Goal: Task Accomplishment & Management: Manage account settings

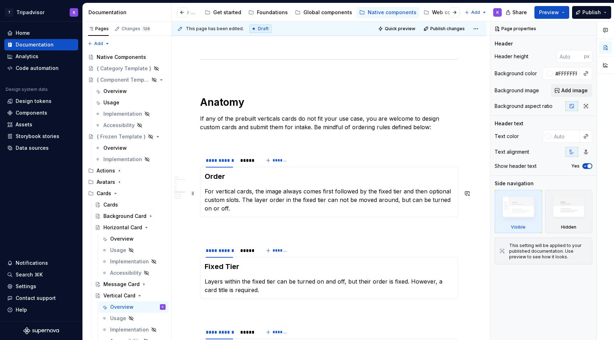
scroll to position [942, 0]
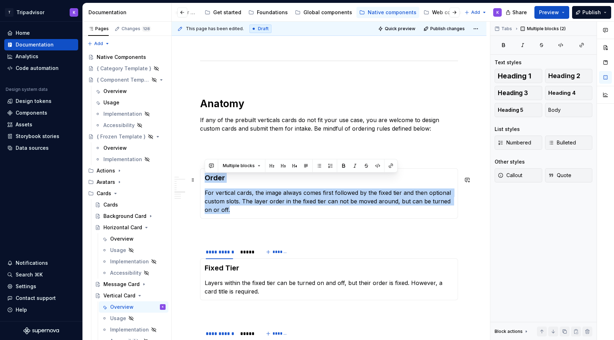
drag, startPoint x: 234, startPoint y: 213, endPoint x: 205, endPoint y: 180, distance: 44.5
click at [205, 180] on section-item-column "Order For vertical cards, the image always comes first followed by the fixed ti…" at bounding box center [329, 193] width 249 height 41
copy section-item-column "Order For vertical cards, the image always comes first followed by the fixed ti…"
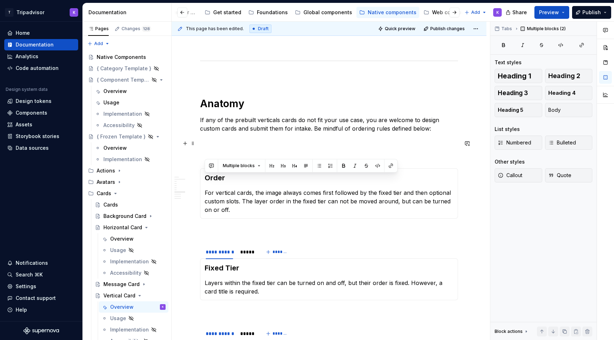
click at [212, 146] on p at bounding box center [329, 141] width 258 height 9
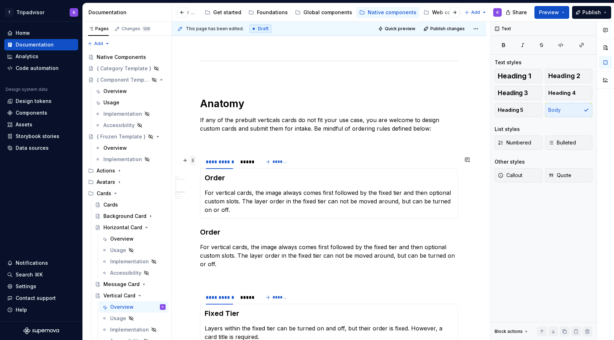
click at [195, 160] on span at bounding box center [193, 161] width 6 height 10
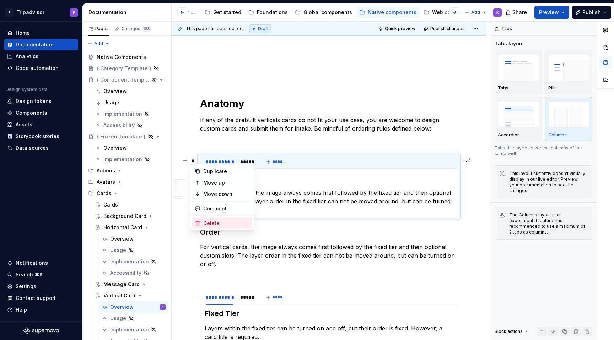
click at [216, 222] on div "Delete" at bounding box center [226, 223] width 46 height 7
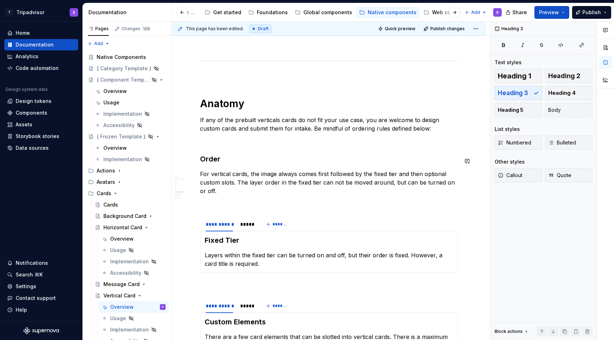
click at [225, 146] on p at bounding box center [329, 141] width 258 height 9
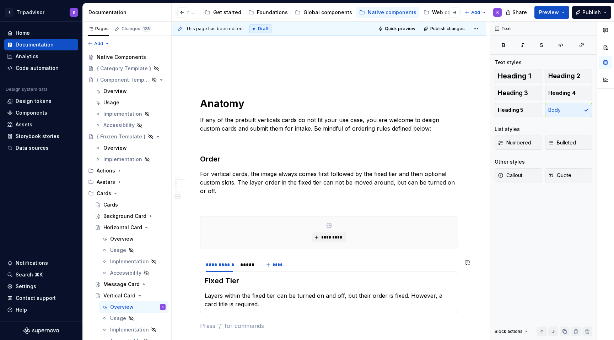
click at [207, 248] on div "*********" at bounding box center [328, 232] width 257 height 31
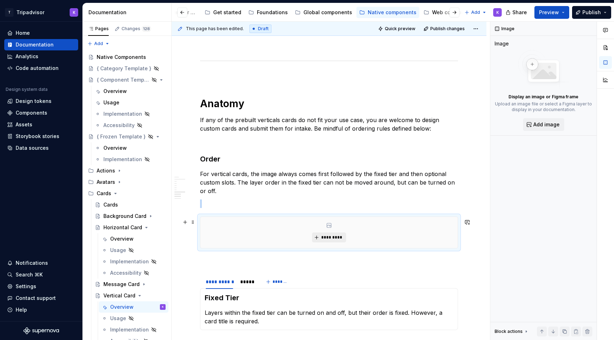
click at [329, 240] on span "*********" at bounding box center [332, 238] width 22 height 6
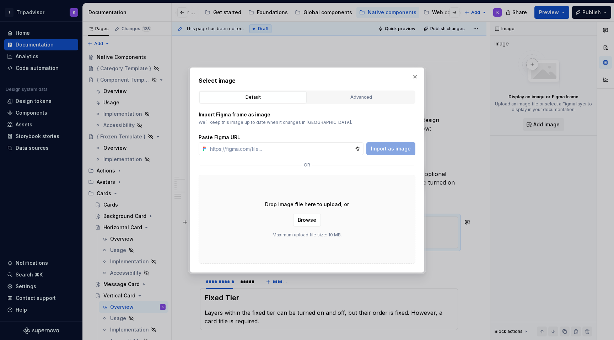
type textarea "*"
click at [316, 152] on input "text" at bounding box center [281, 148] width 148 height 13
paste input "[URL][DOMAIN_NAME]"
type input "[URL][DOMAIN_NAME]"
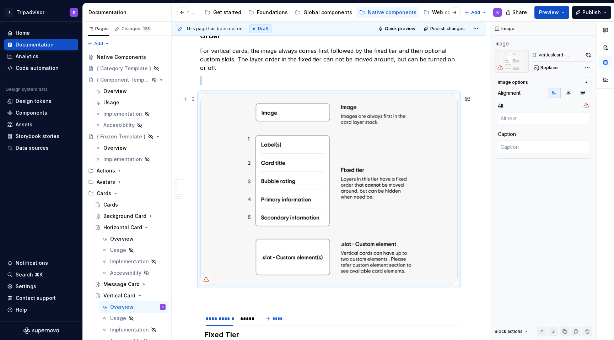
scroll to position [1029, 0]
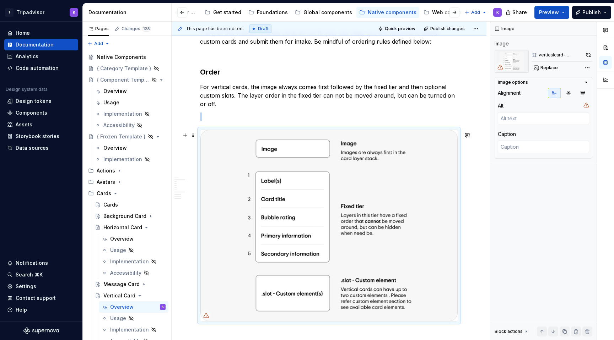
click at [334, 255] on img at bounding box center [328, 225] width 257 height 191
click at [590, 55] on button "button" at bounding box center [588, 55] width 8 height 10
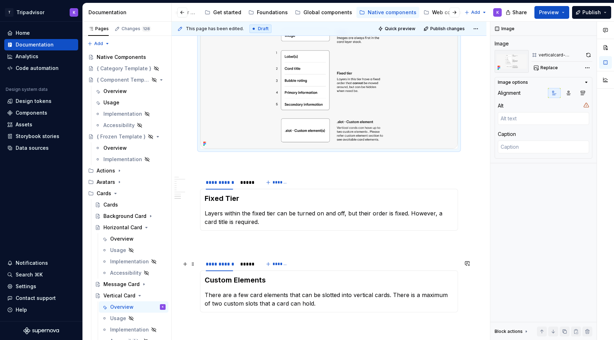
scroll to position [1206, 0]
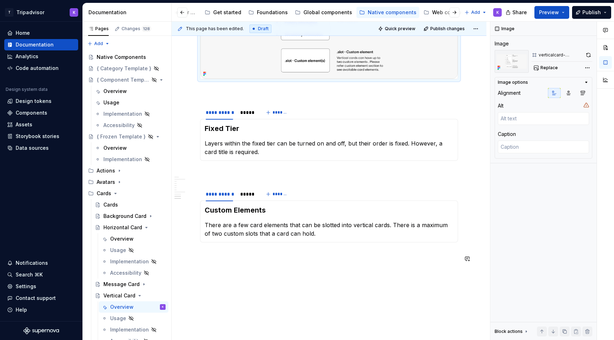
type textarea "*"
click at [226, 198] on div "**********" at bounding box center [219, 194] width 27 height 7
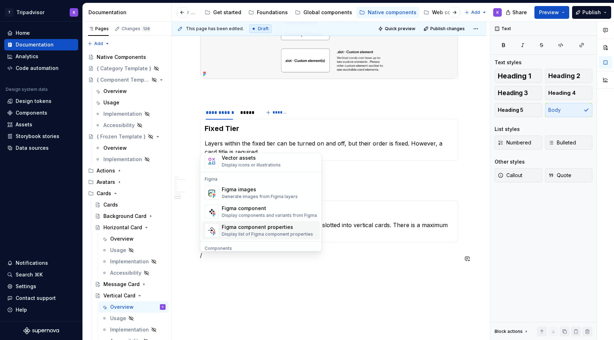
scroll to position [646, 0]
click at [278, 196] on div "Generate images from Figma layers" at bounding box center [260, 199] width 76 height 6
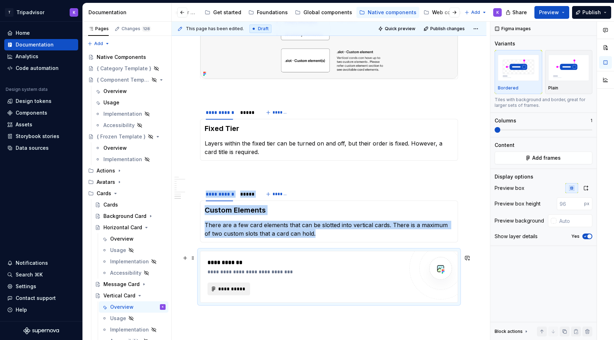
click at [242, 292] on span "**********" at bounding box center [232, 289] width 28 height 7
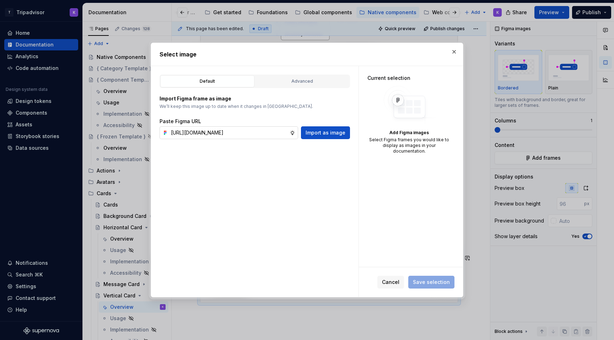
scroll to position [0, 205]
type input "[URL][DOMAIN_NAME]"
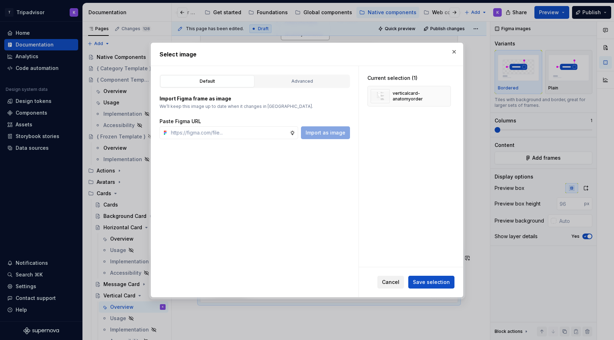
click at [397, 287] on button "Cancel" at bounding box center [390, 282] width 27 height 13
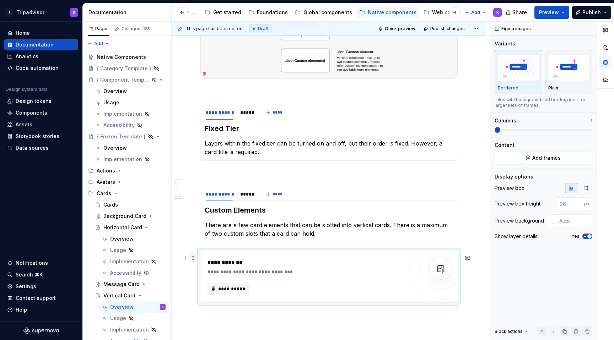
click at [191, 258] on span at bounding box center [193, 258] width 6 height 10
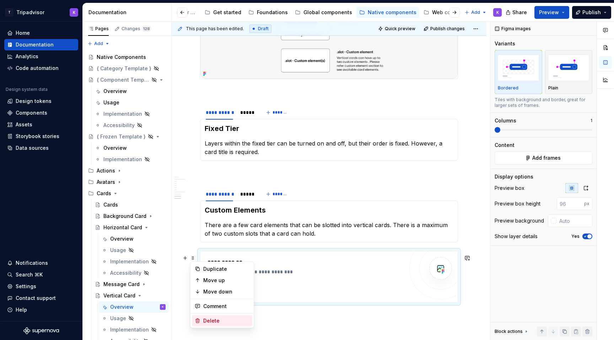
click at [215, 322] on div "Delete" at bounding box center [226, 321] width 46 height 7
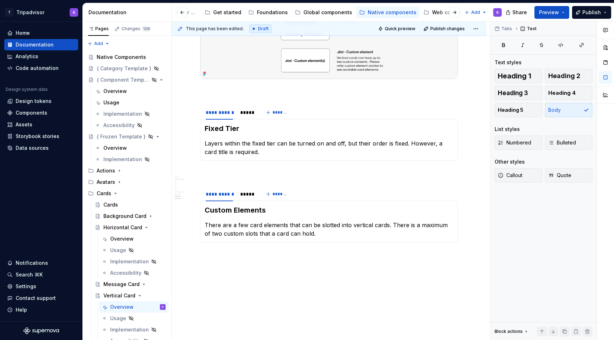
click at [230, 173] on p at bounding box center [329, 173] width 258 height 9
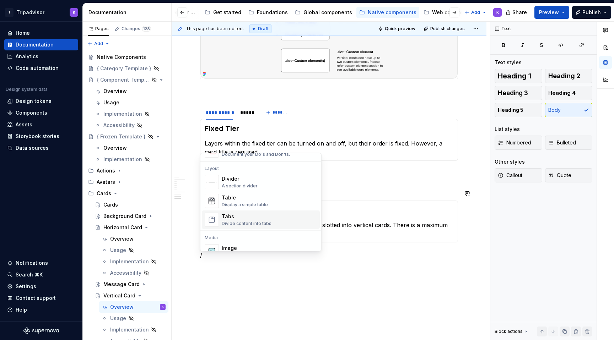
scroll to position [221, 0]
click at [270, 206] on div "Table Display a simple table" at bounding box center [269, 205] width 95 height 14
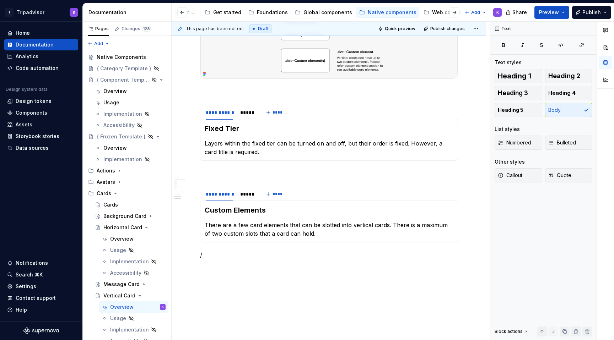
click at [255, 258] on p "/" at bounding box center [329, 255] width 258 height 9
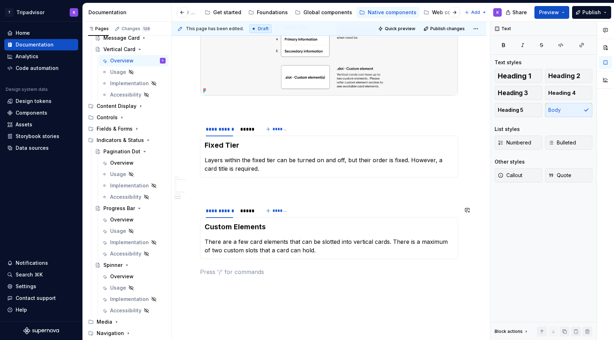
scroll to position [1239, 0]
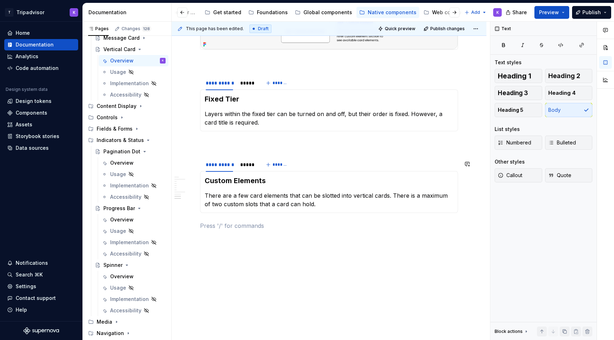
click at [255, 213] on div "Custom Elements There are a few card elements that can be slotted into vertical…" at bounding box center [329, 192] width 258 height 42
click at [229, 169] on div "**********" at bounding box center [219, 165] width 33 height 10
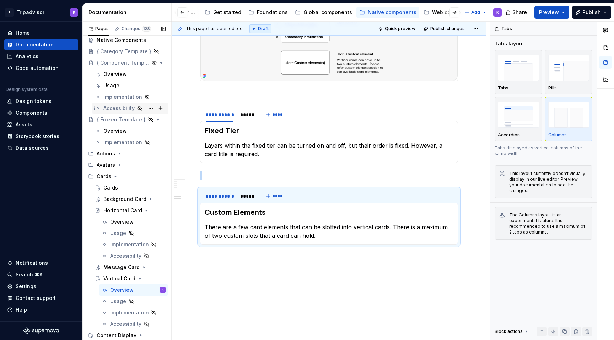
scroll to position [13, 0]
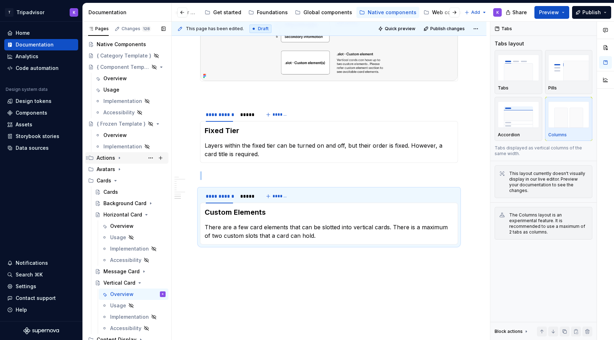
click at [119, 161] on icon "Page tree" at bounding box center [120, 158] width 6 height 6
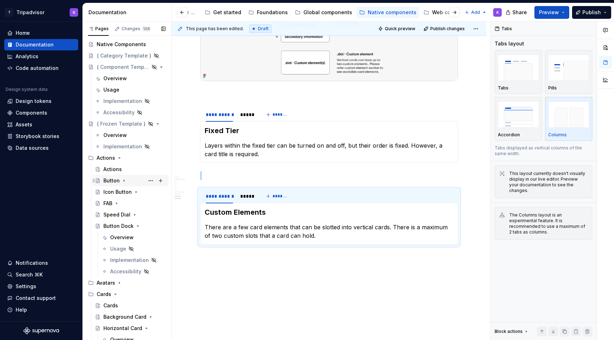
click at [124, 181] on icon "Page tree" at bounding box center [124, 181] width 6 height 6
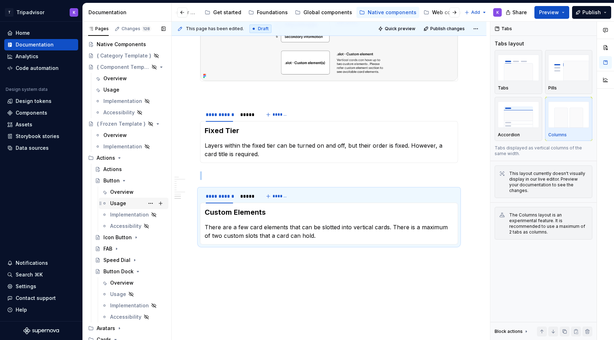
click at [127, 204] on div "Usage" at bounding box center [137, 204] width 55 height 10
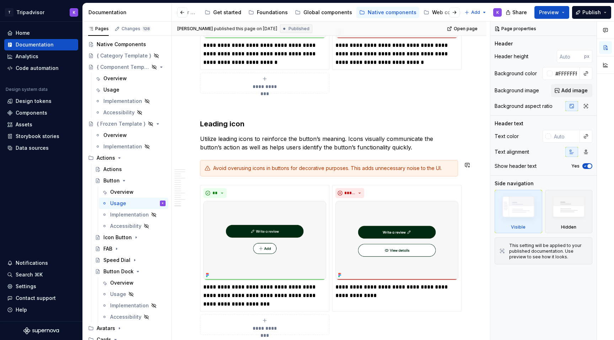
scroll to position [1865, 0]
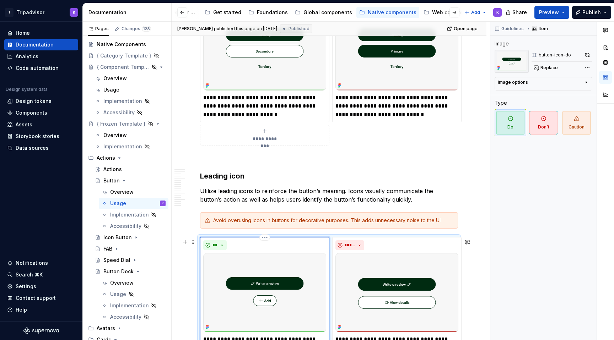
click at [258, 255] on img at bounding box center [264, 292] width 123 height 79
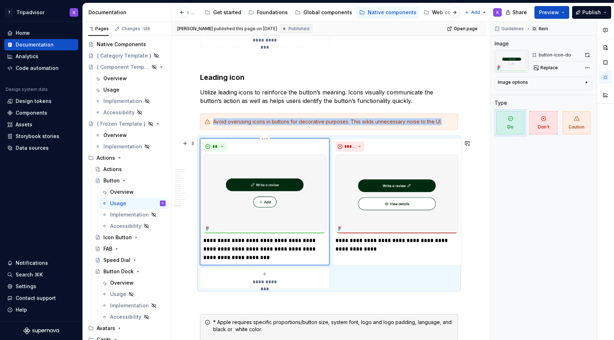
scroll to position [2013, 0]
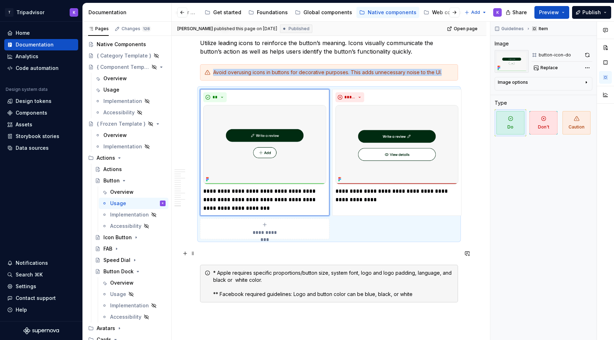
click at [249, 251] on p at bounding box center [329, 252] width 258 height 9
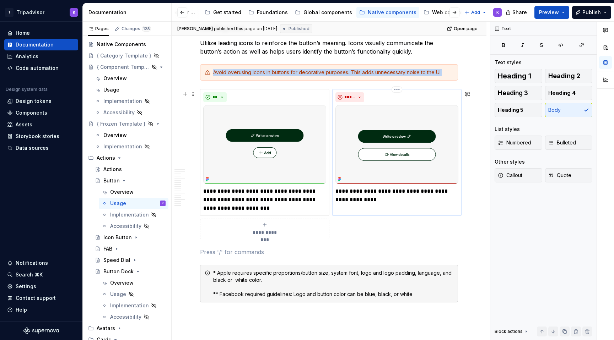
click at [352, 213] on div "**********" at bounding box center [396, 152] width 129 height 127
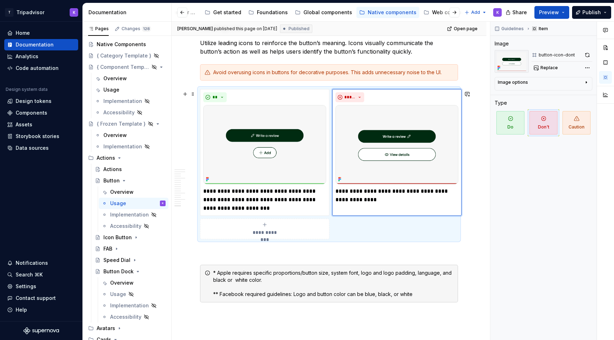
click at [354, 228] on div "**********" at bounding box center [329, 164] width 258 height 150
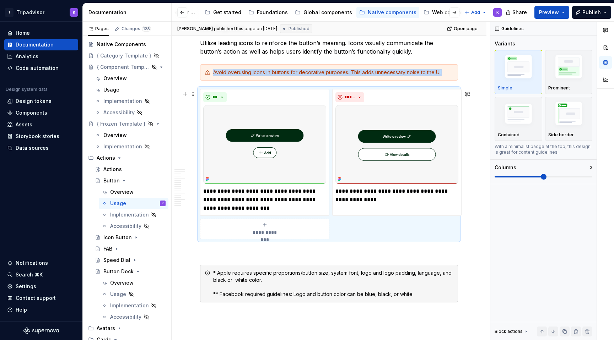
click at [194, 96] on span at bounding box center [193, 94] width 6 height 10
click at [294, 251] on p at bounding box center [329, 252] width 258 height 9
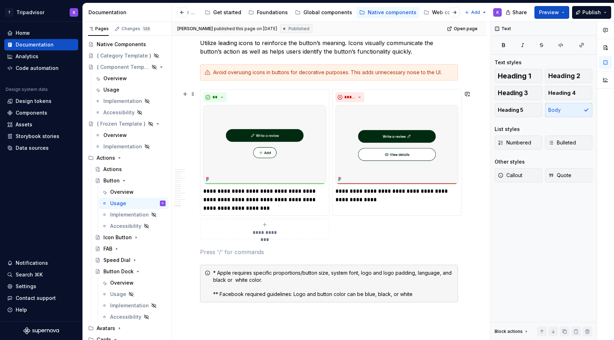
click at [358, 224] on div "**********" at bounding box center [329, 164] width 258 height 150
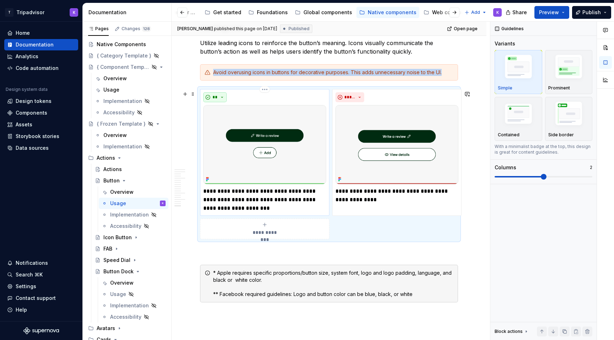
click at [222, 96] on button "**" at bounding box center [214, 97] width 23 height 10
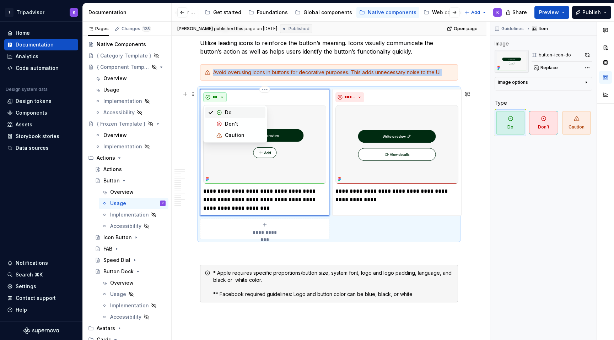
click at [222, 96] on button "**" at bounding box center [214, 97] width 23 height 10
click at [286, 256] on p at bounding box center [329, 252] width 258 height 9
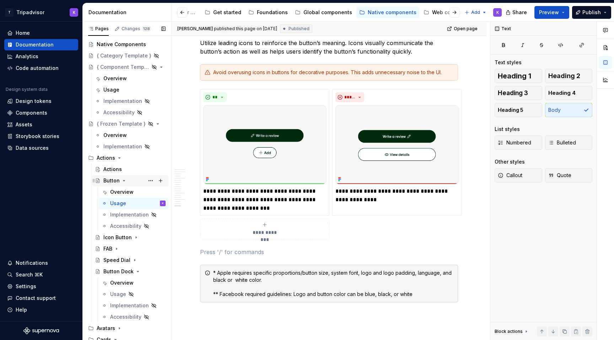
click at [123, 181] on icon "Page tree" at bounding box center [124, 180] width 2 height 1
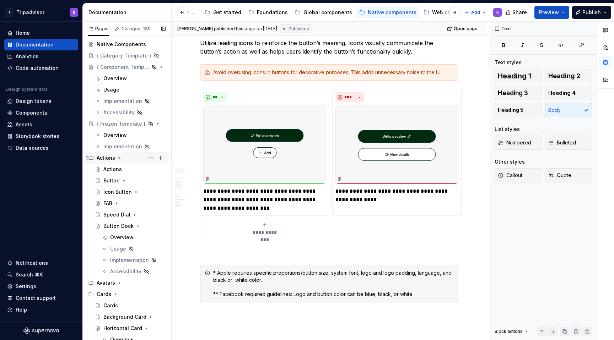
click at [119, 158] on icon "Page tree" at bounding box center [120, 158] width 2 height 1
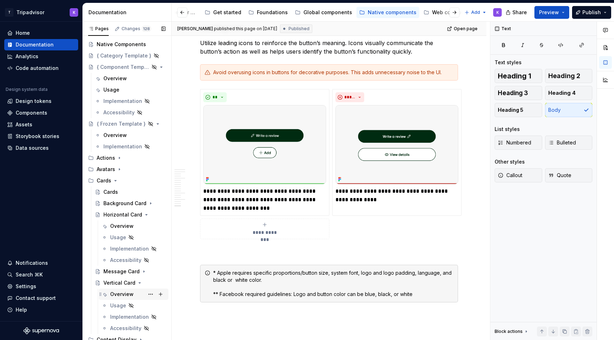
click at [126, 297] on div "Overview" at bounding box center [121, 294] width 23 height 7
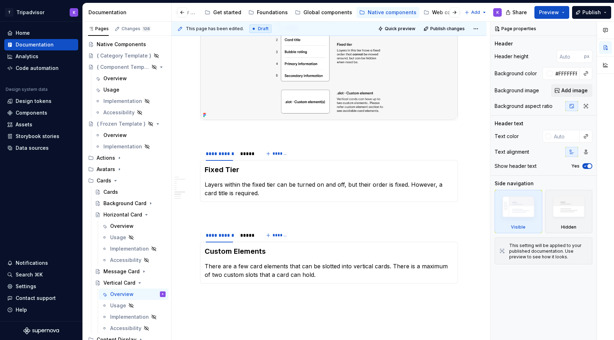
scroll to position [1239, 0]
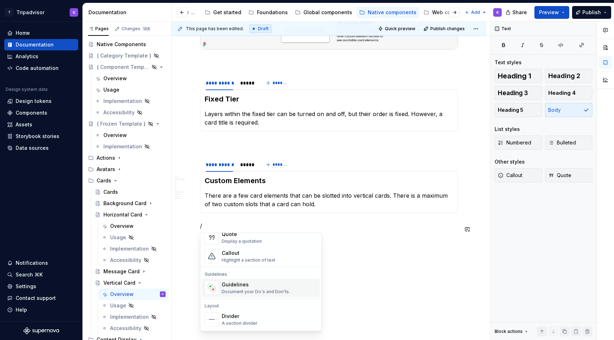
scroll to position [149, 0]
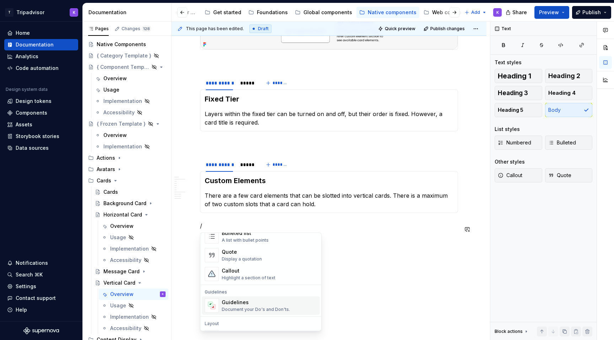
click at [259, 304] on div "Guidelines" at bounding box center [256, 302] width 68 height 7
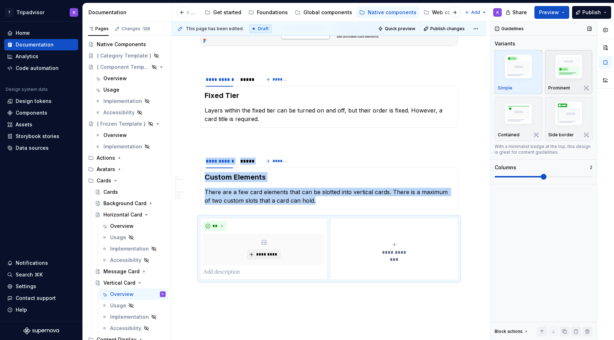
click at [569, 59] on img "button" at bounding box center [568, 68] width 41 height 31
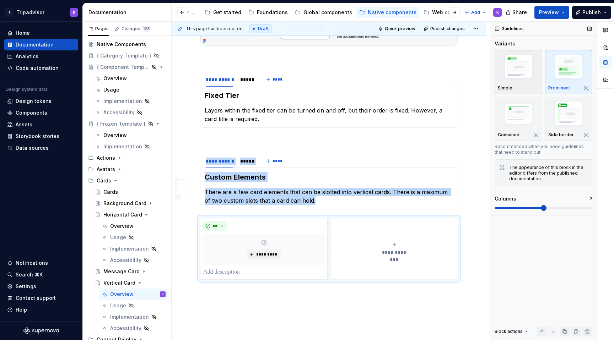
click at [512, 85] on div "Simple" at bounding box center [518, 72] width 41 height 38
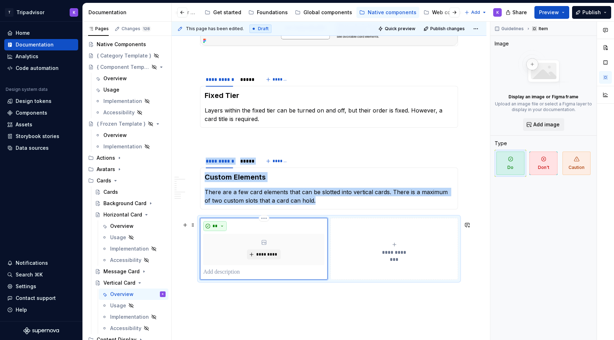
click at [217, 229] on span "**" at bounding box center [215, 226] width 6 height 6
click at [372, 254] on div "**********" at bounding box center [394, 249] width 121 height 14
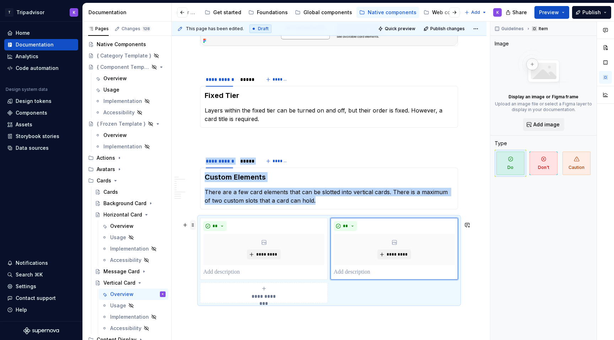
click at [190, 224] on span at bounding box center [193, 225] width 6 height 10
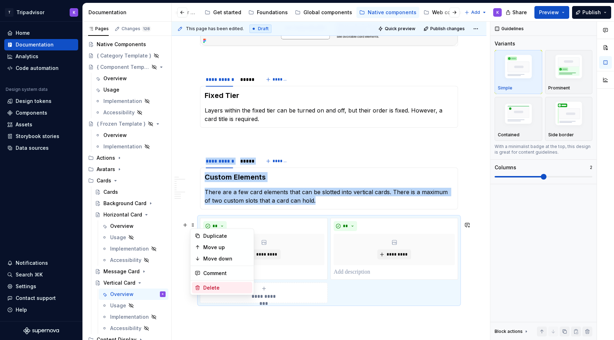
click at [217, 287] on div "Delete" at bounding box center [226, 288] width 46 height 7
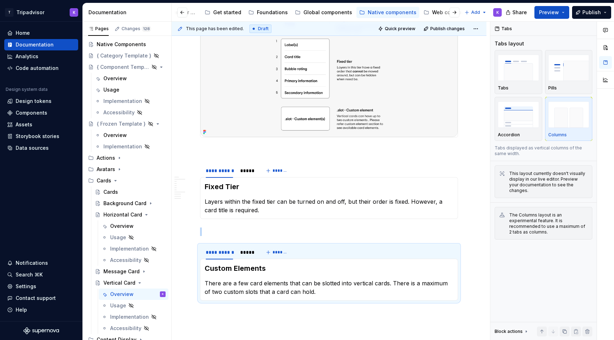
scroll to position [1137, 0]
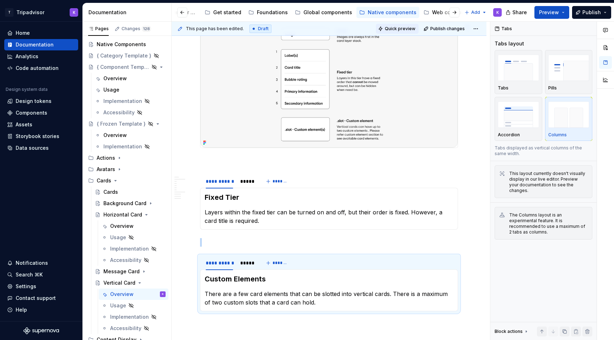
click at [408, 24] on button "Quick preview" at bounding box center [397, 29] width 43 height 10
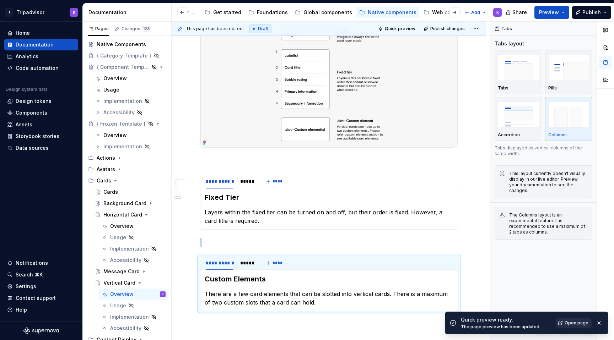
click at [570, 323] on span "Open page" at bounding box center [576, 323] width 24 height 6
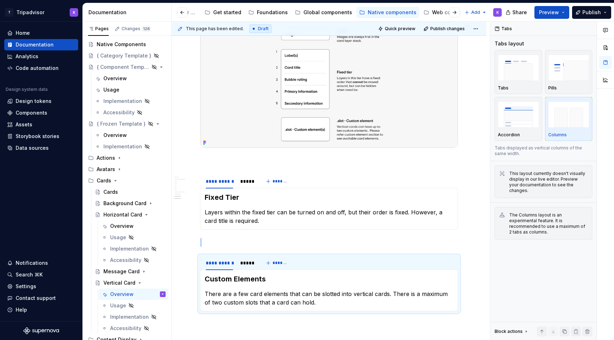
type textarea "*"
click at [245, 185] on div "*****" at bounding box center [246, 181] width 13 height 7
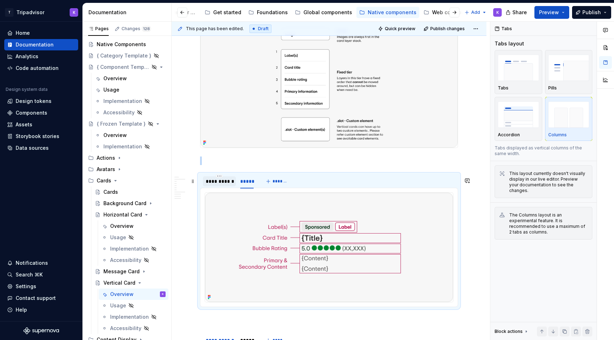
click at [224, 186] on div "**********" at bounding box center [219, 182] width 33 height 10
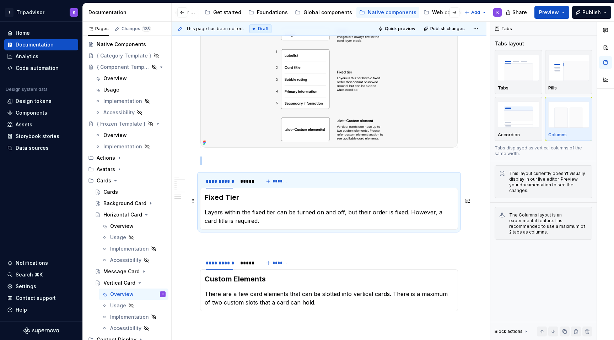
click at [205, 202] on h3 "Fixed Tier" at bounding box center [329, 198] width 249 height 10
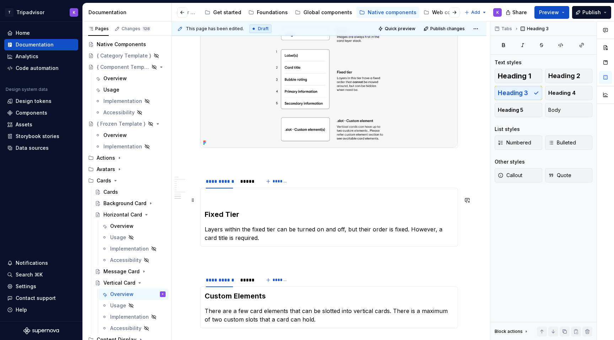
click at [210, 201] on p at bounding box center [329, 197] width 249 height 9
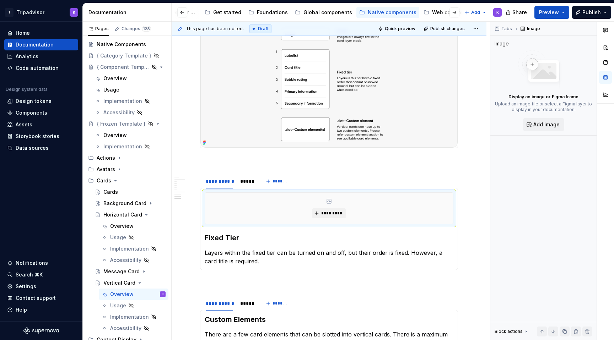
type textarea "*"
click at [318, 213] on button "*********" at bounding box center [329, 214] width 34 height 10
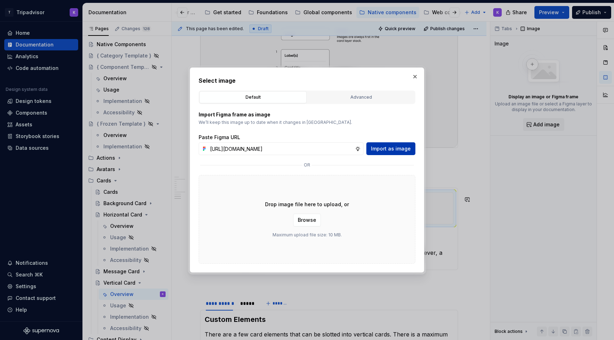
scroll to position [0, 176]
type input "[URL][DOMAIN_NAME]"
click at [396, 144] on button "Import as image" at bounding box center [390, 148] width 49 height 13
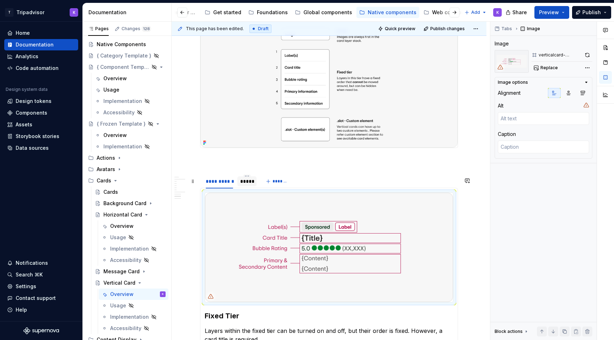
click at [249, 186] on div "*****" at bounding box center [246, 182] width 19 height 10
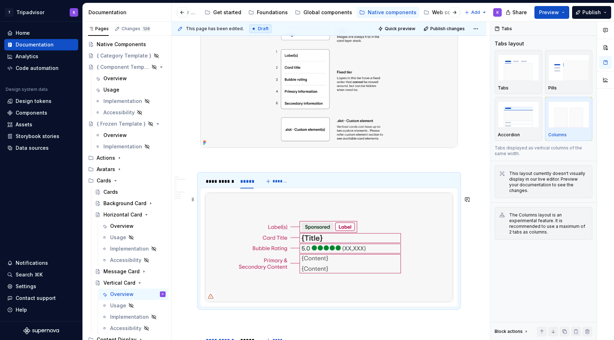
click at [269, 231] on img at bounding box center [329, 248] width 248 height 110
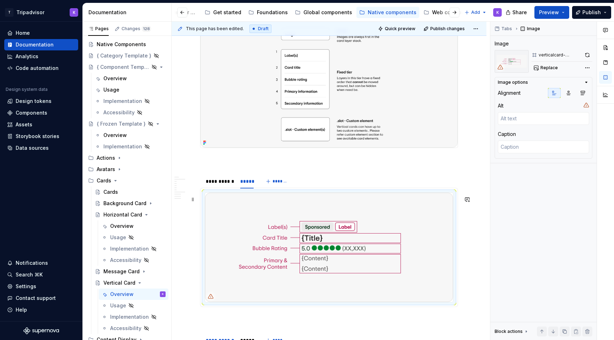
click at [269, 231] on img at bounding box center [329, 248] width 248 height 110
click at [323, 232] on img at bounding box center [329, 248] width 248 height 110
click at [547, 66] on span "Replace" at bounding box center [548, 68] width 17 height 6
type textarea "*"
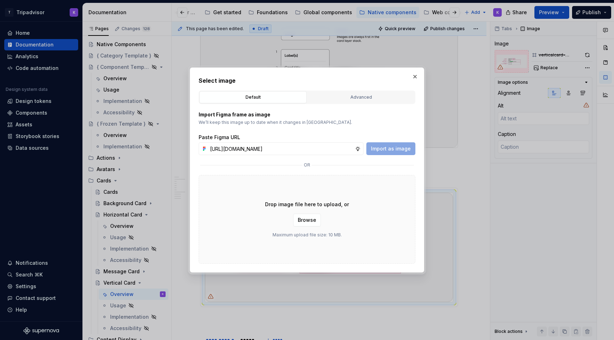
scroll to position [0, 183]
type input "[URL][DOMAIN_NAME]"
click at [394, 150] on span "Import as image" at bounding box center [391, 148] width 40 height 7
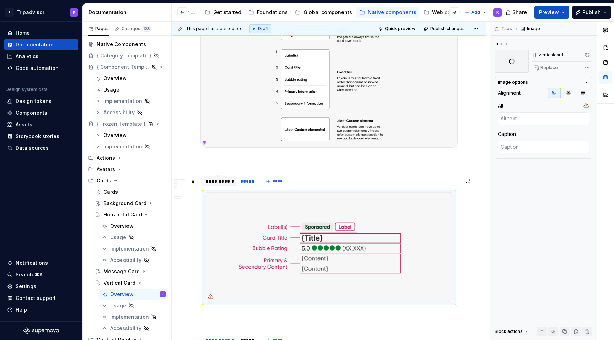
click at [222, 185] on div "**********" at bounding box center [219, 181] width 27 height 7
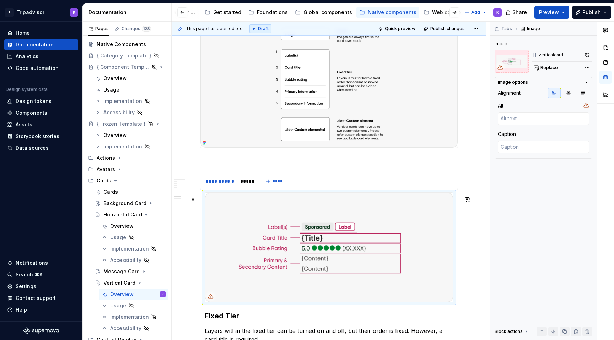
click at [261, 275] on img at bounding box center [329, 248] width 248 height 110
click at [585, 57] on button "button" at bounding box center [588, 55] width 10 height 10
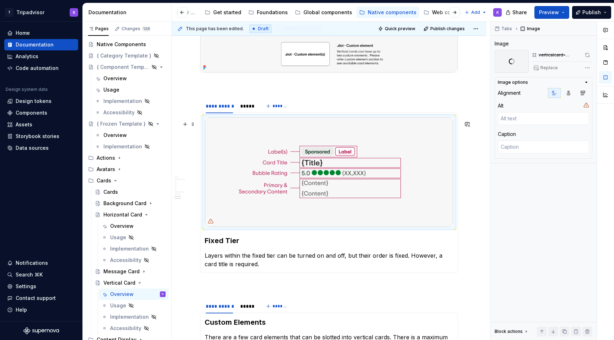
scroll to position [1212, 0]
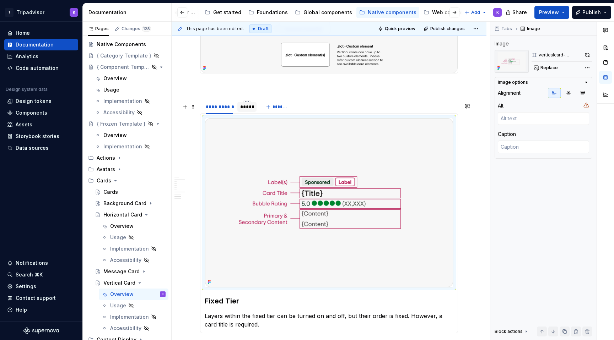
click at [251, 110] on div "*****" at bounding box center [246, 106] width 13 height 7
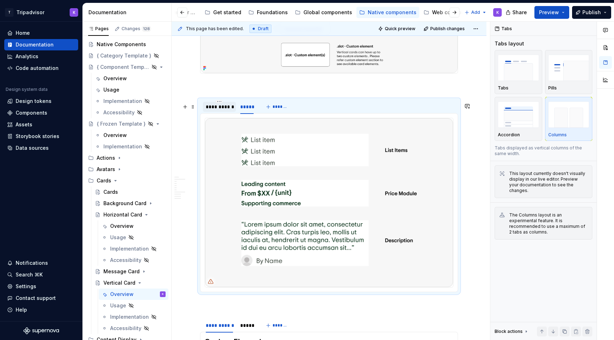
click at [216, 110] on div "**********" at bounding box center [219, 106] width 27 height 7
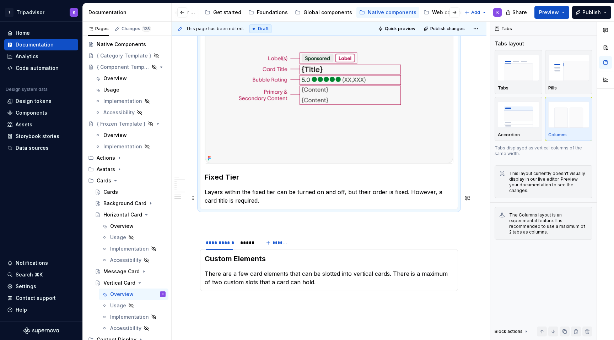
scroll to position [1409, 0]
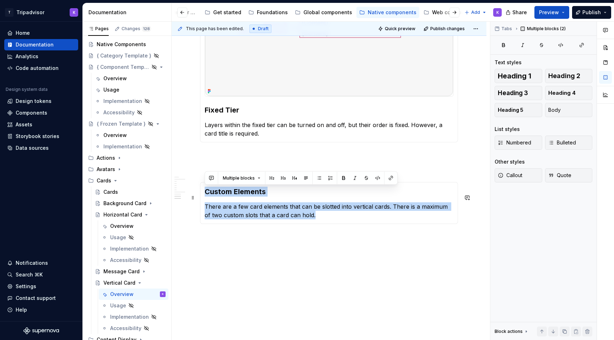
drag, startPoint x: 306, startPoint y: 218, endPoint x: 205, endPoint y: 195, distance: 103.2
click at [205, 195] on section-item-column "Custom Elements There are a few card elements that can be slotted into vertical…" at bounding box center [329, 203] width 249 height 33
copy section-item-column "Custom Elements There are a few card elements that can be slotted into vertical…"
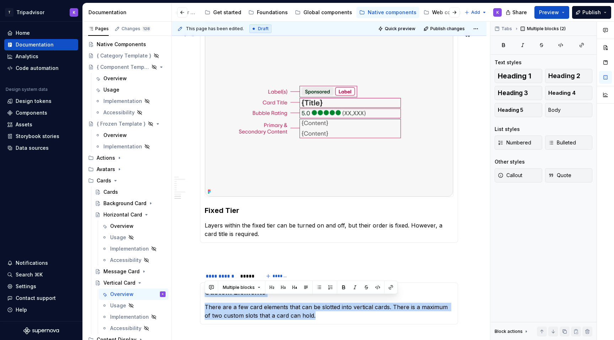
scroll to position [1282, 0]
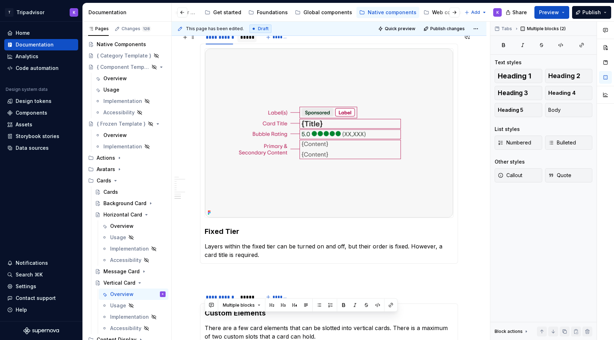
click at [248, 42] on div "*****" at bounding box center [246, 37] width 19 height 10
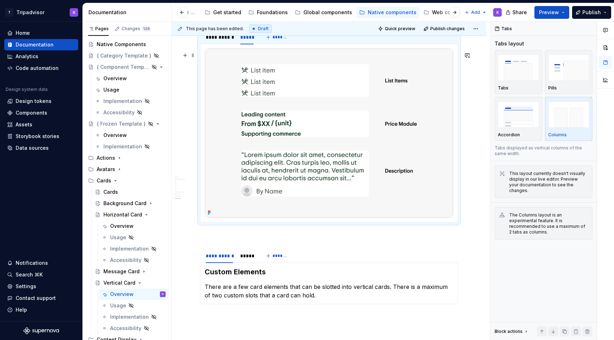
click at [298, 218] on div at bounding box center [329, 133] width 249 height 170
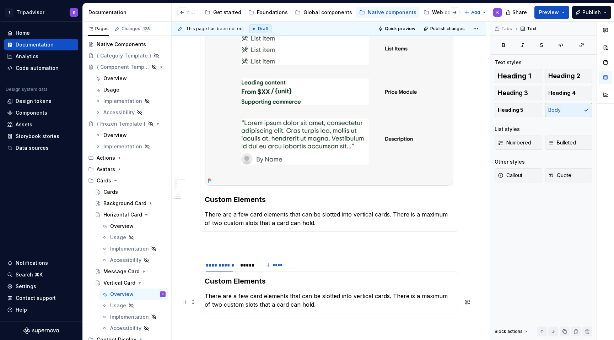
scroll to position [1376, 0]
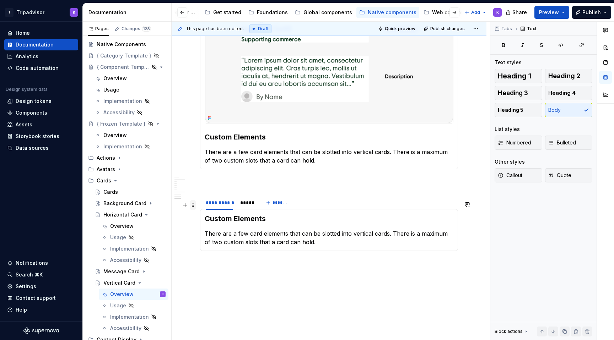
click at [195, 207] on span at bounding box center [193, 205] width 6 height 10
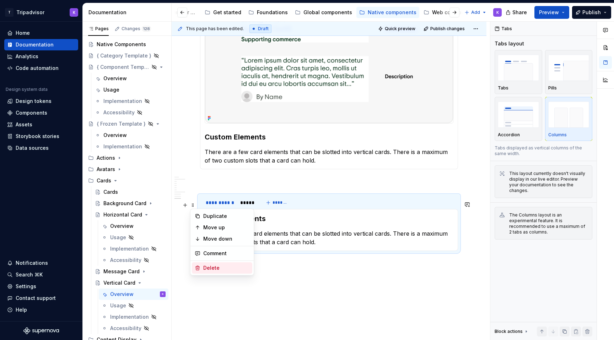
click at [216, 268] on div "Delete" at bounding box center [226, 268] width 46 height 7
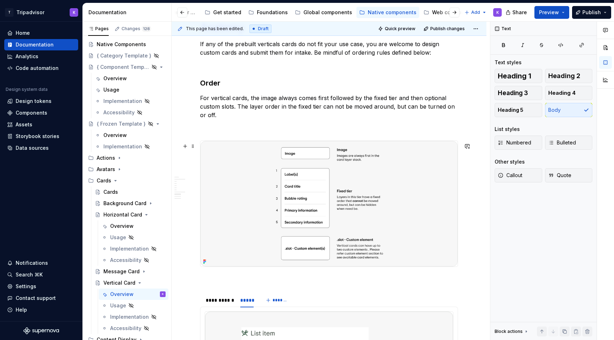
scroll to position [991, 0]
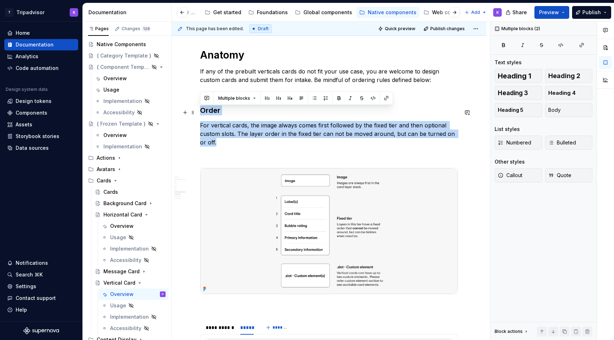
drag, startPoint x: 209, startPoint y: 144, endPoint x: 197, endPoint y: 112, distance: 34.2
copy div "Order For vertical cards, the image always comes first followed by the fixed ti…"
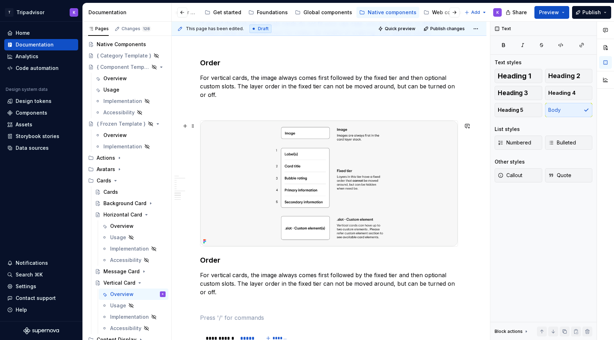
scroll to position [1010, 0]
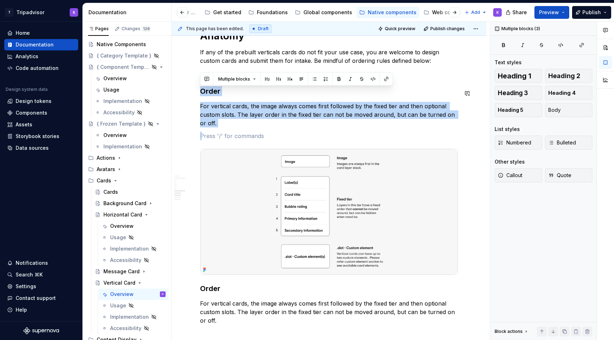
drag, startPoint x: 216, startPoint y: 137, endPoint x: 196, endPoint y: 80, distance: 60.0
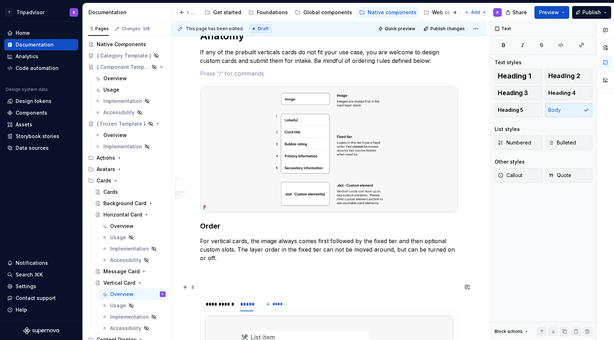
click at [224, 288] on p at bounding box center [329, 284] width 258 height 9
click at [405, 28] on span "Quick preview" at bounding box center [400, 29] width 31 height 6
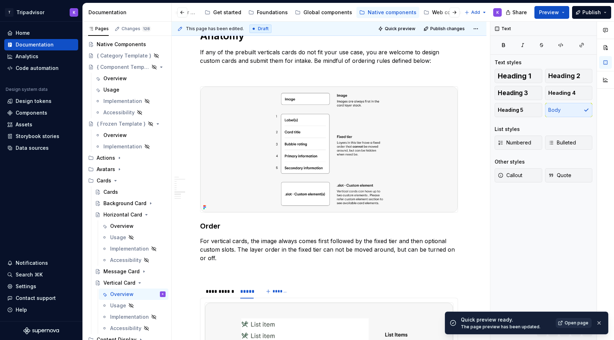
click at [574, 325] on span "Open page" at bounding box center [576, 323] width 24 height 6
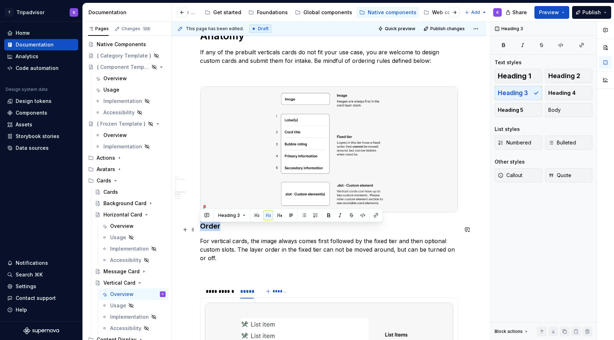
drag, startPoint x: 219, startPoint y: 229, endPoint x: 200, endPoint y: 230, distance: 19.5
copy h3 "Order"
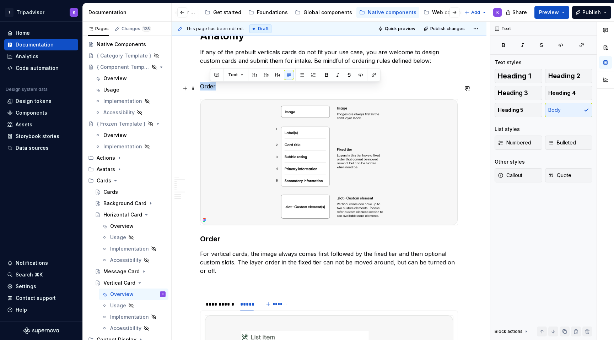
drag, startPoint x: 209, startPoint y: 87, endPoint x: 201, endPoint y: 87, distance: 7.1
click at [201, 87] on p "Order" at bounding box center [329, 86] width 258 height 9
click at [522, 95] on span "Heading 3" at bounding box center [513, 93] width 30 height 7
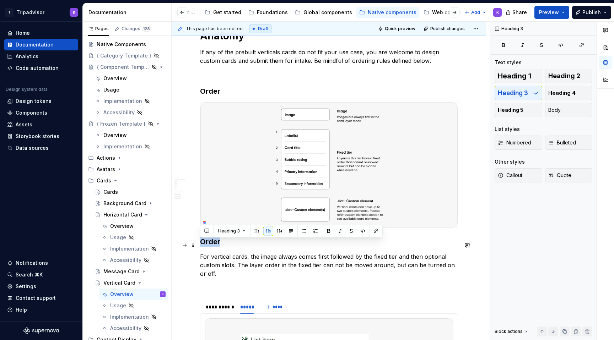
drag, startPoint x: 235, startPoint y: 249, endPoint x: 201, endPoint y: 248, distance: 34.5
click at [201, 247] on h3 "Order" at bounding box center [329, 242] width 258 height 10
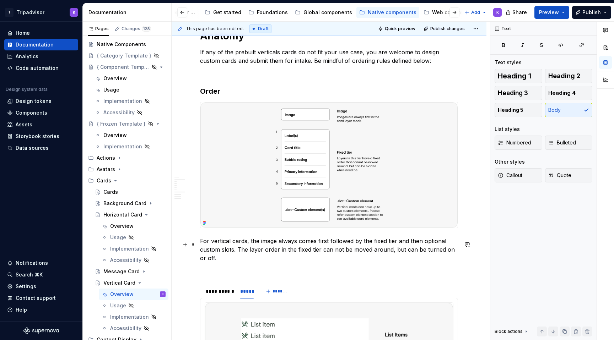
click at [248, 262] on p "For vertical cards, the image always comes first followed by the fixed tier and…" at bounding box center [329, 250] width 258 height 26
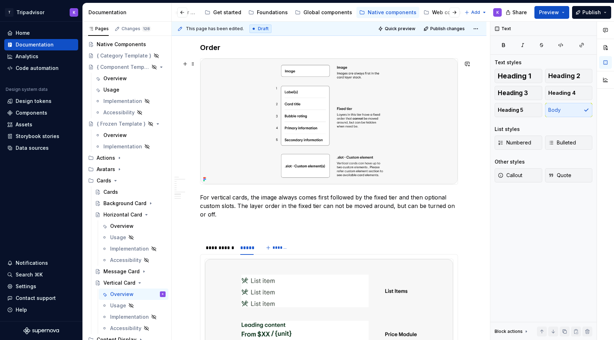
scroll to position [990, 0]
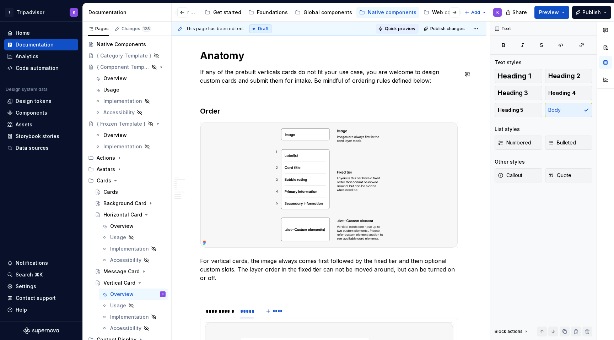
click at [409, 29] on span "Quick preview" at bounding box center [400, 29] width 31 height 6
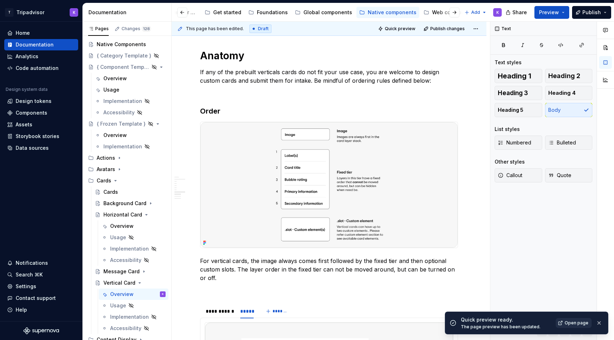
click at [573, 323] on span "Open page" at bounding box center [576, 323] width 24 height 6
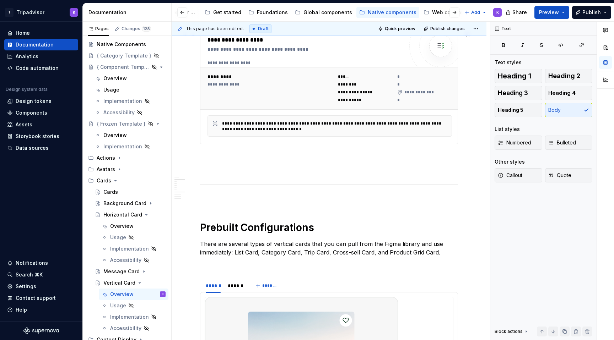
scroll to position [0, 0]
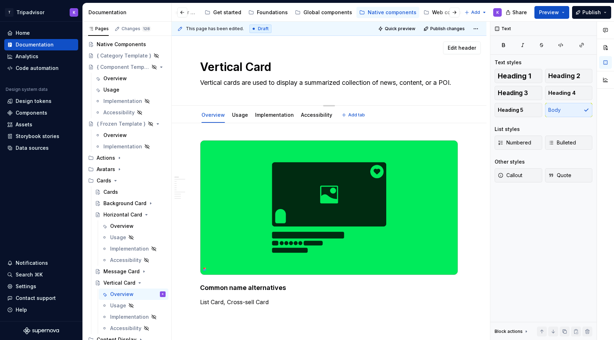
click at [270, 78] on textarea "Vertical cards are used to display a summarized collection of news, content, or…" at bounding box center [328, 82] width 258 height 11
click at [396, 92] on div "Vertical Card Vertical cards are used to display a summarized collection of new…" at bounding box center [329, 71] width 258 height 70
click at [462, 84] on div "Vertical Card Vertical cards are used to display a summarized collection of new…" at bounding box center [329, 71] width 315 height 70
click at [455, 82] on textarea "Vertical cards are used to display a summarized collection of news, content, or…" at bounding box center [328, 82] width 258 height 11
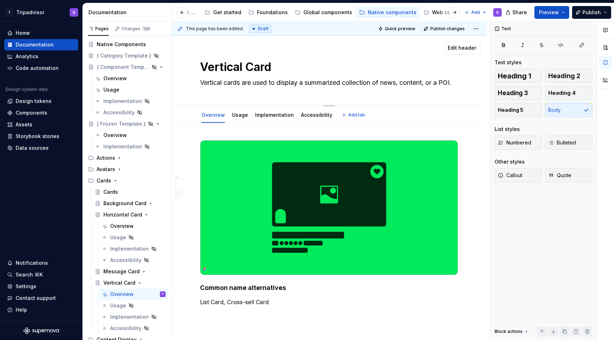
click at [456, 86] on textarea "Vertical cards are used to display a summarized collection of news, content, or…" at bounding box center [328, 82] width 258 height 11
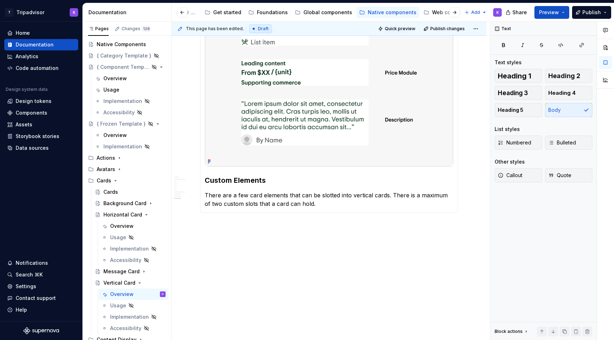
scroll to position [1107, 0]
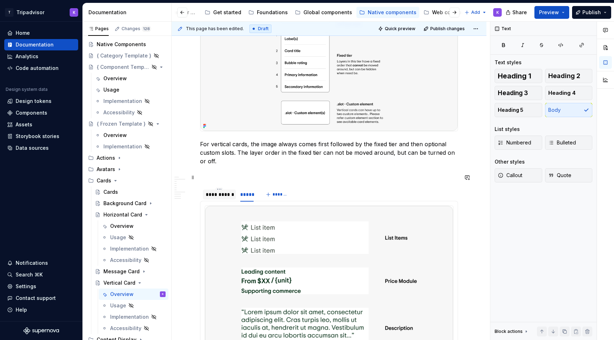
click at [211, 197] on div "**********" at bounding box center [219, 194] width 27 height 7
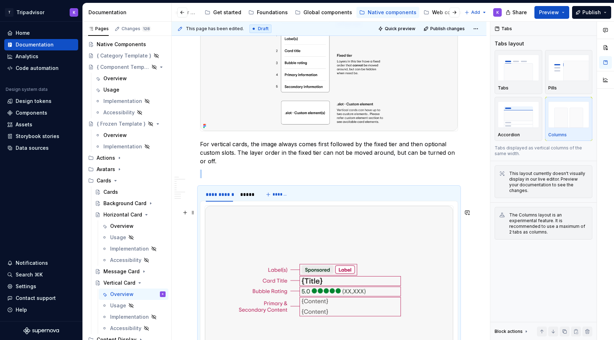
click at [266, 275] on img at bounding box center [329, 290] width 248 height 169
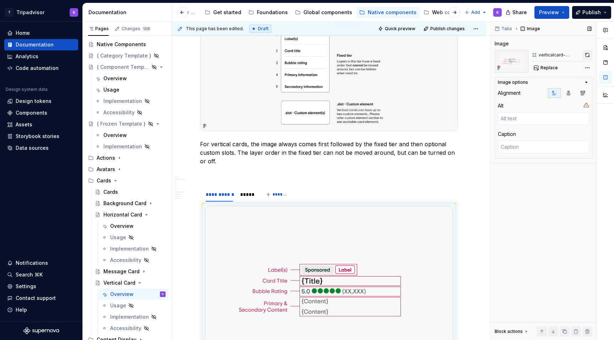
click at [586, 56] on button "button" at bounding box center [588, 55] width 10 height 10
click at [550, 11] on span "Preview" at bounding box center [549, 12] width 20 height 7
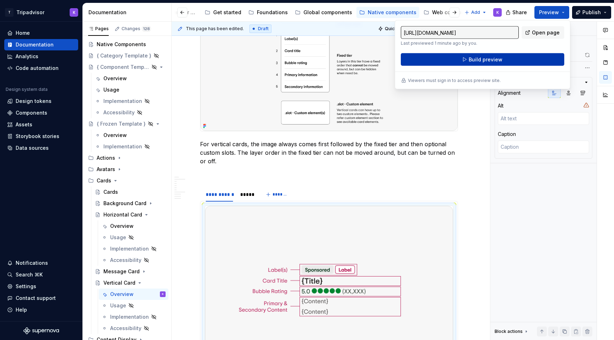
click at [505, 58] on button "Build preview" at bounding box center [482, 59] width 163 height 13
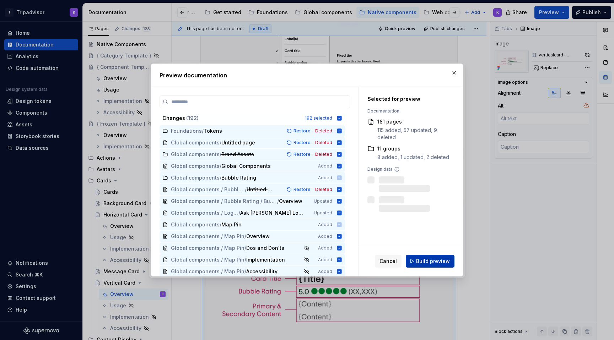
click at [424, 259] on span "Build preview" at bounding box center [433, 261] width 34 height 7
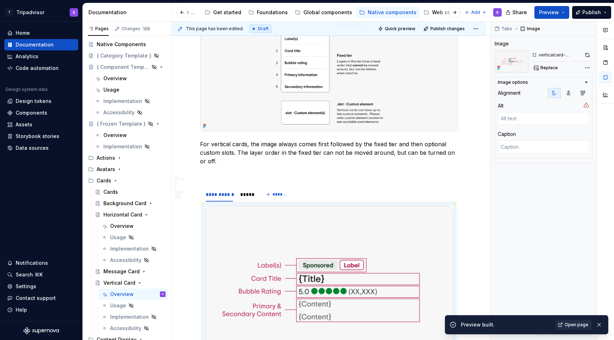
click at [575, 324] on span "Open page" at bounding box center [576, 325] width 24 height 6
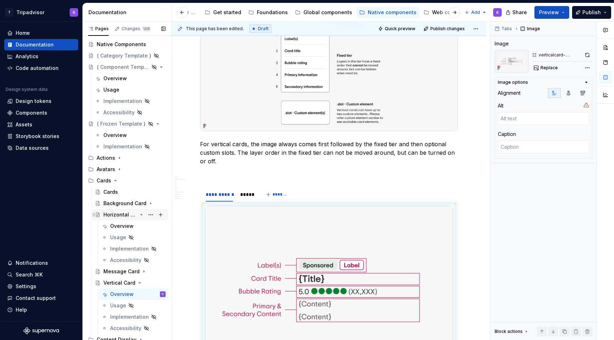
click at [141, 215] on icon "Page tree" at bounding box center [142, 215] width 2 height 1
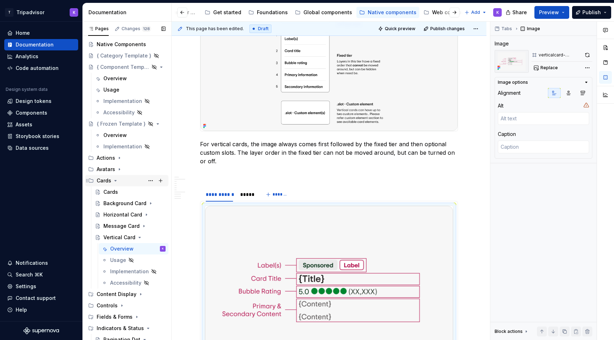
click at [115, 178] on icon "Page tree" at bounding box center [116, 181] width 6 height 6
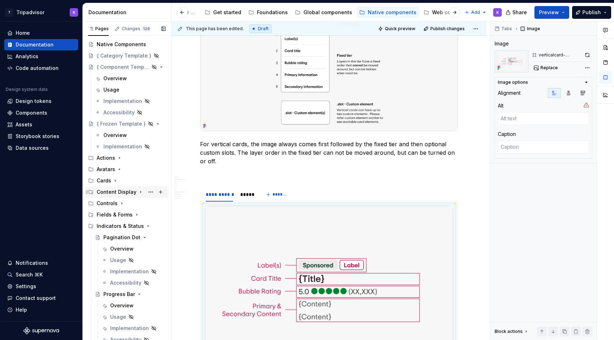
click at [138, 192] on icon "Page tree" at bounding box center [141, 192] width 6 height 6
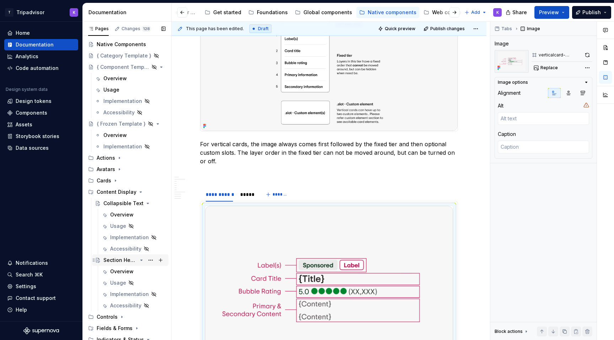
click at [124, 261] on div "Section Header" at bounding box center [120, 260] width 34 height 7
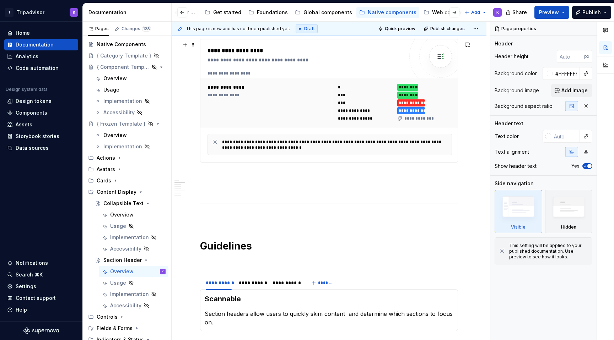
scroll to position [286, 0]
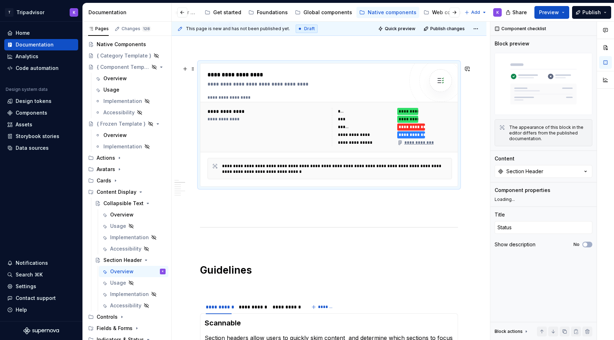
click at [317, 139] on div "**********" at bounding box center [267, 127] width 120 height 38
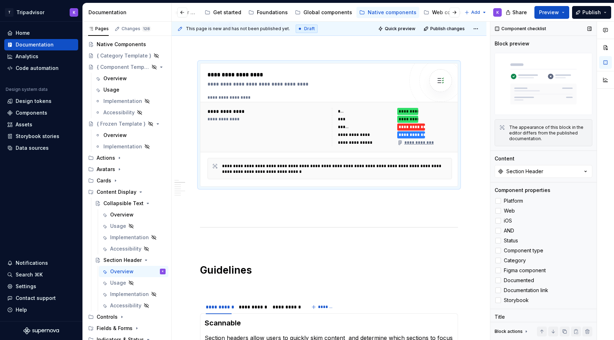
scroll to position [34, 0]
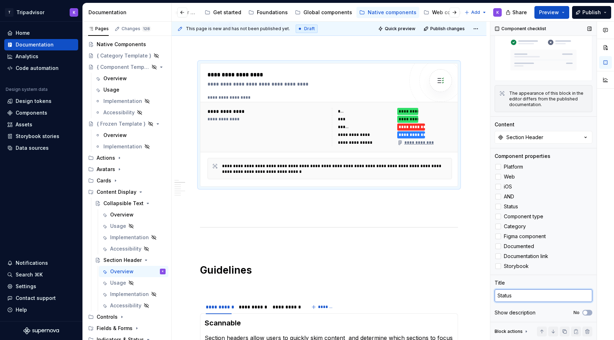
click at [518, 295] on textarea "Status" at bounding box center [543, 296] width 98 height 13
type textarea "*"
type textarea "Co"
type textarea "*"
type textarea "Com"
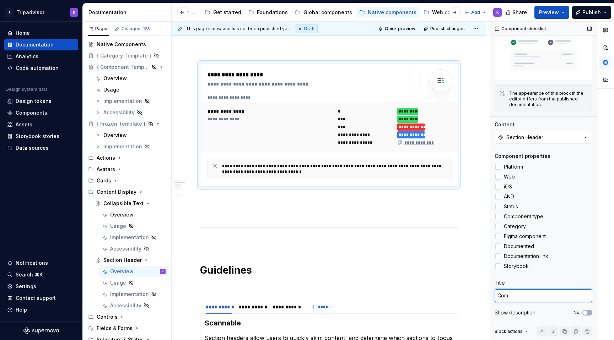
type textarea "*"
type textarea "Comp"
type textarea "*"
type textarea "Compo"
type textarea "*"
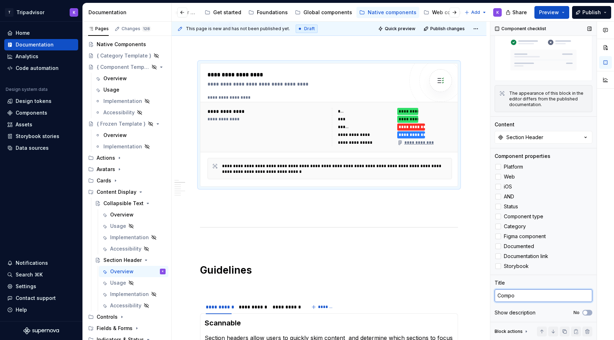
type textarea "Compon"
type textarea "*"
type textarea "Componen"
type textarea "*"
type textarea "Component"
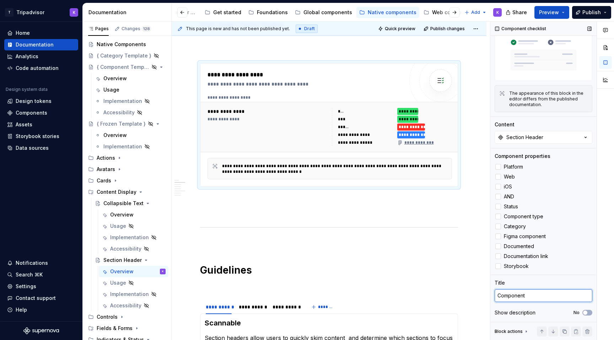
type textarea "*"
type textarea "Component"
type textarea "*"
type textarea "Component ch"
type textarea "*"
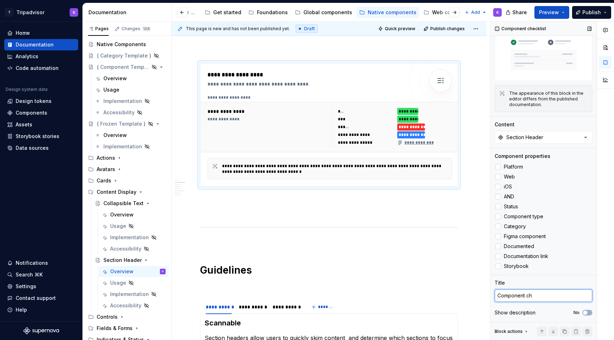
type textarea "Component che"
type textarea "*"
type textarea "Component chec"
type textarea "*"
type textarea "Component check"
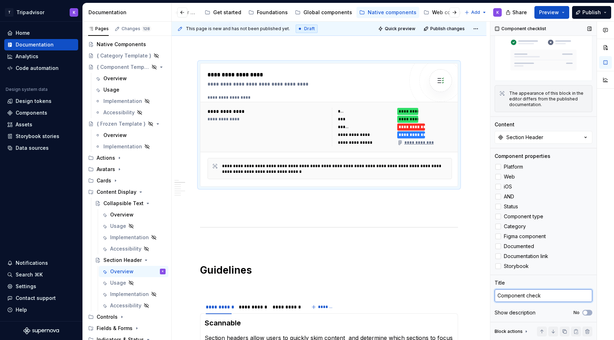
type textarea "*"
type textarea "Component checkl"
type textarea "*"
type textarea "Component checkli"
type textarea "*"
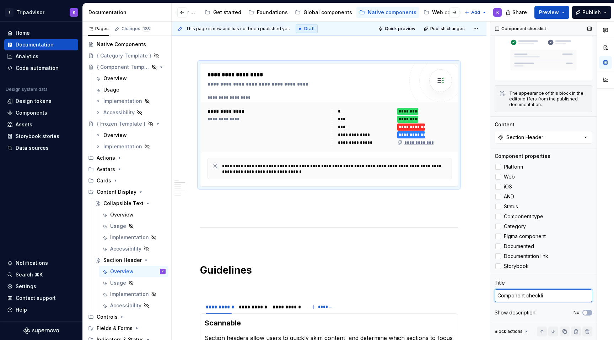
type textarea "Component checklis"
type textarea "*"
type textarea "Component checklist"
click at [129, 206] on div "Collapsible Text" at bounding box center [120, 203] width 34 height 7
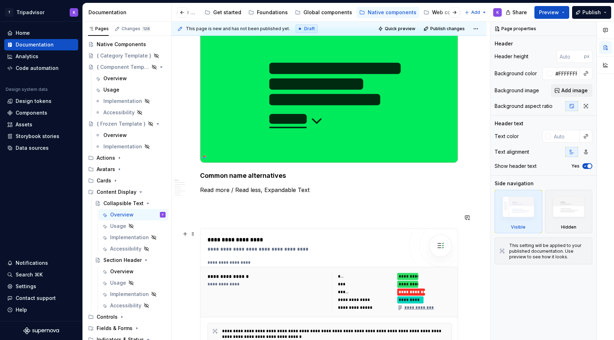
scroll to position [125, 0]
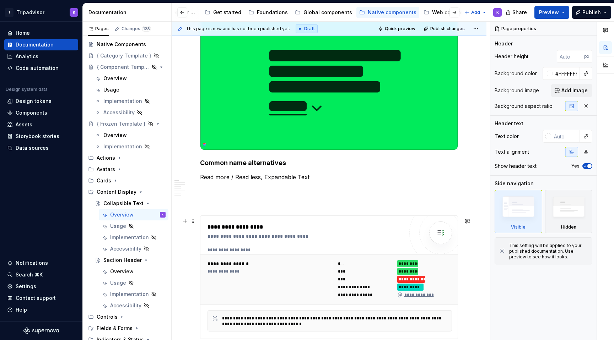
click at [329, 253] on div "**********" at bounding box center [331, 250] width 248 height 6
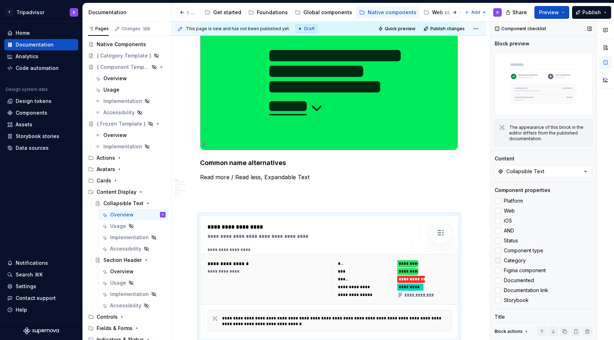
scroll to position [34, 0]
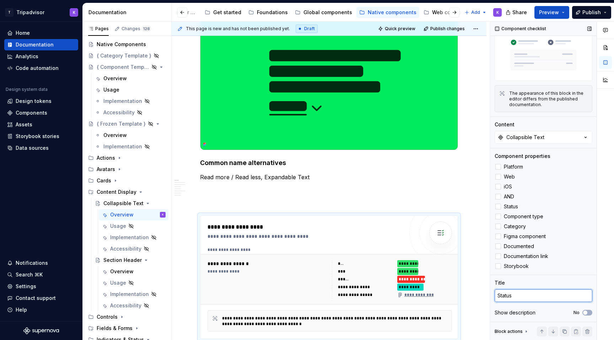
click at [525, 296] on textarea "Status" at bounding box center [543, 296] width 98 height 13
type textarea "*"
type textarea "C"
type textarea "*"
type textarea "Co"
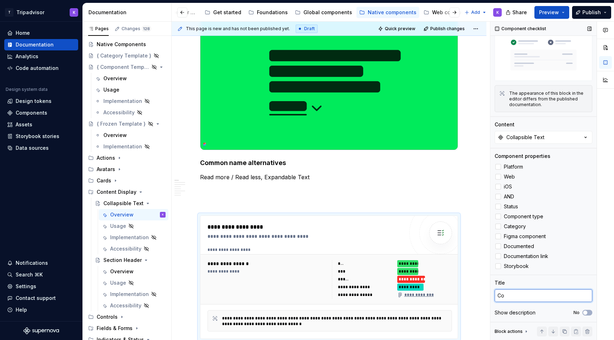
type textarea "*"
type textarea "Com"
type textarea "*"
type textarea "Comp"
type textarea "*"
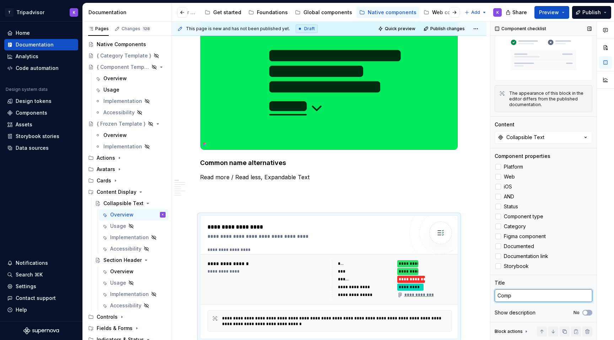
type textarea "Compo"
type textarea "*"
type textarea "Compone"
type textarea "*"
type textarea "Componen"
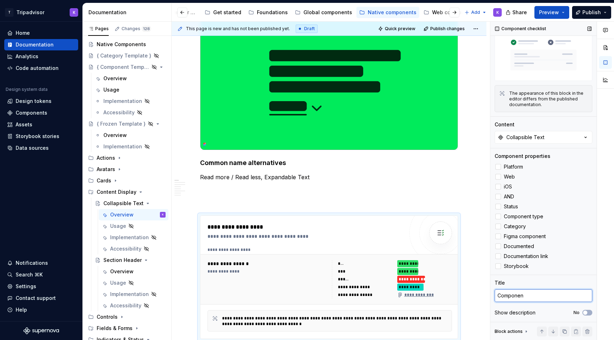
type textarea "*"
type textarea "Component"
type textarea "*"
type textarea "Component"
type textarea "*"
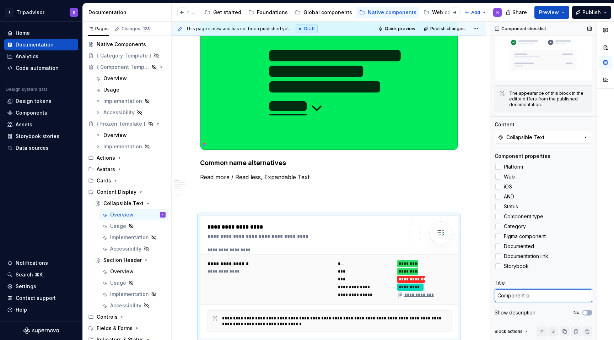
type textarea "Component ch"
type textarea "*"
type textarea "Component che"
type textarea "*"
type textarea "Component chec"
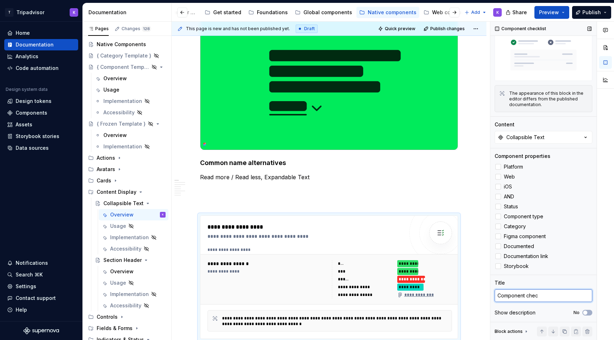
type textarea "*"
type textarea "Component check"
type textarea "*"
type textarea "Component checkl"
type textarea "*"
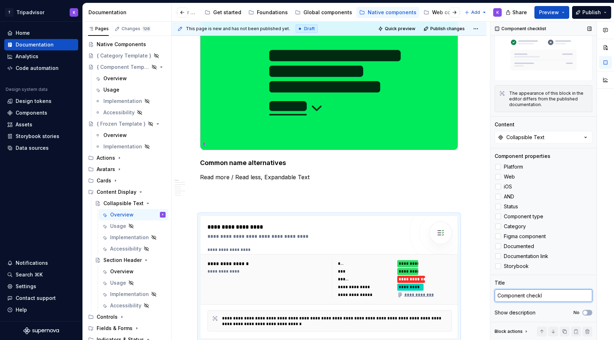
type textarea "Component checkli"
type textarea "*"
type textarea "Component checklis"
type textarea "*"
type textarea "Component checklist"
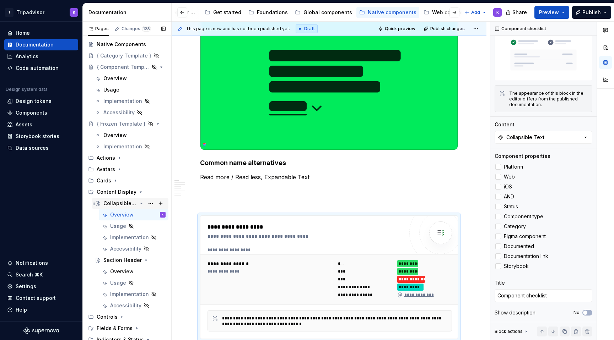
click at [141, 204] on icon "Page tree" at bounding box center [142, 204] width 6 height 6
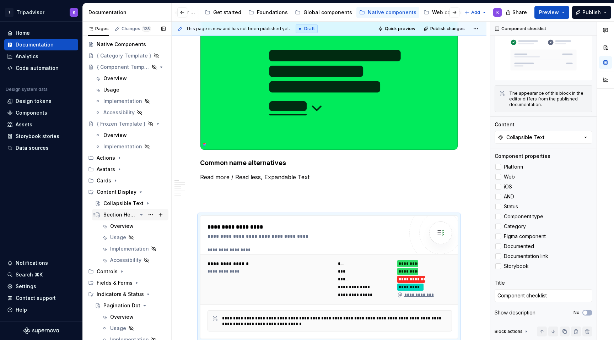
click at [143, 213] on icon "Page tree" at bounding box center [142, 215] width 6 height 6
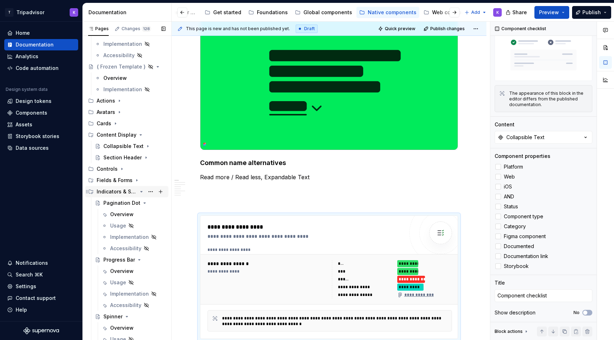
scroll to position [82, 0]
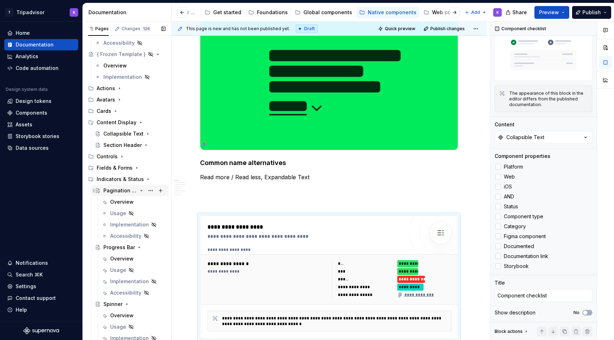
click at [139, 191] on icon "Page tree" at bounding box center [142, 191] width 6 height 6
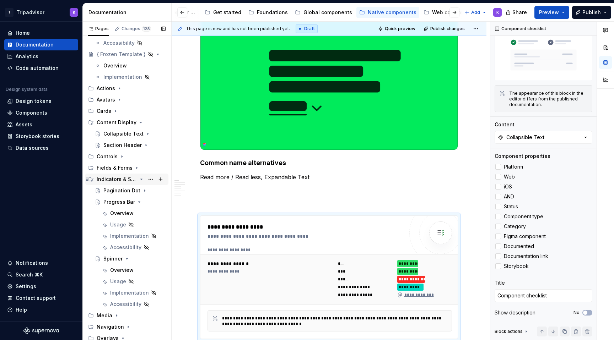
click at [141, 178] on icon "Page tree" at bounding box center [142, 180] width 6 height 6
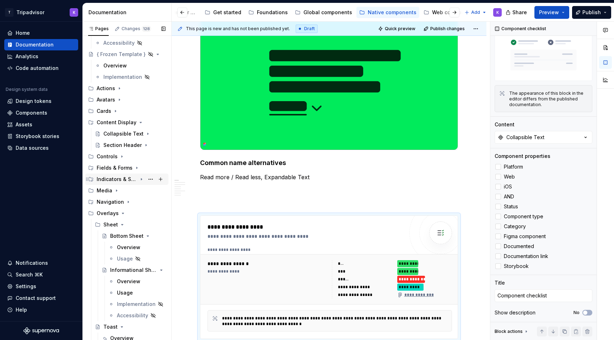
click at [138, 180] on div "Indicators & Status" at bounding box center [131, 179] width 69 height 10
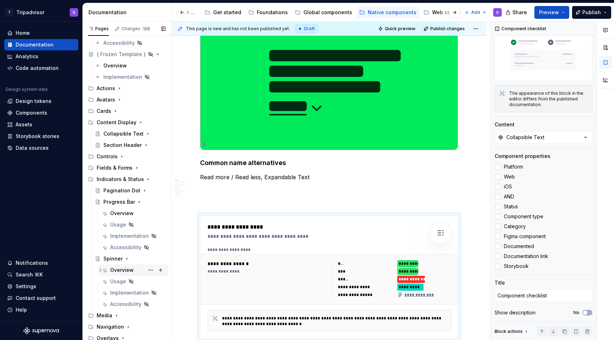
click at [125, 270] on div "Overview" at bounding box center [121, 270] width 23 height 7
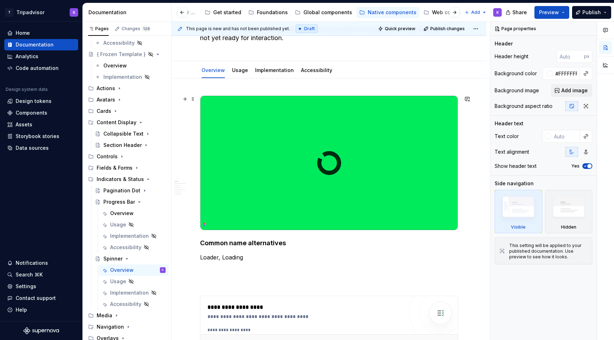
scroll to position [114, 0]
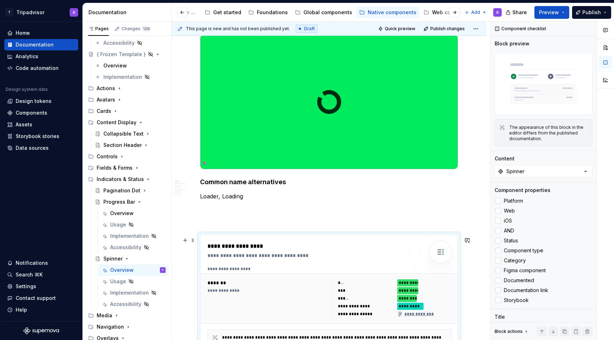
click at [271, 267] on div "**********" at bounding box center [305, 296] width 196 height 109
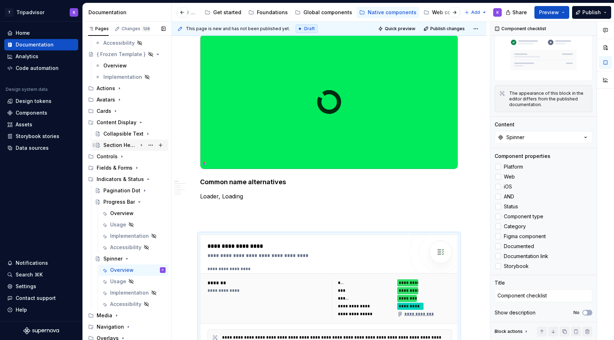
click at [127, 146] on div "Section Header" at bounding box center [120, 145] width 34 height 7
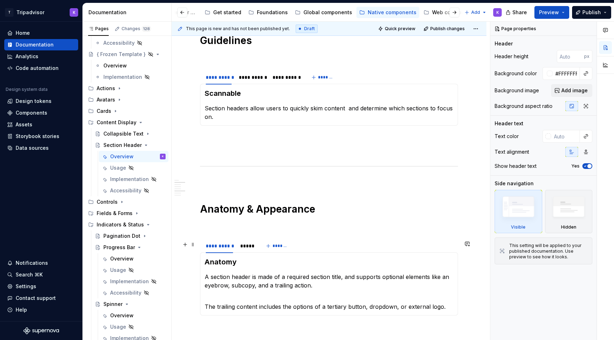
scroll to position [644, 0]
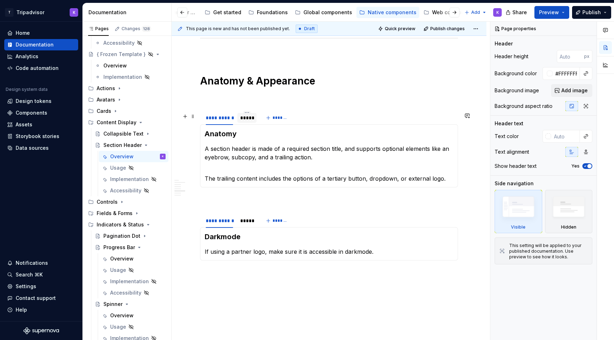
click at [249, 124] on div at bounding box center [246, 124] width 19 height 1
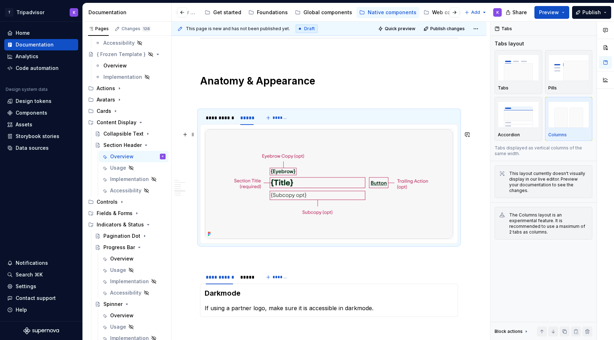
click at [271, 172] on img at bounding box center [329, 184] width 248 height 110
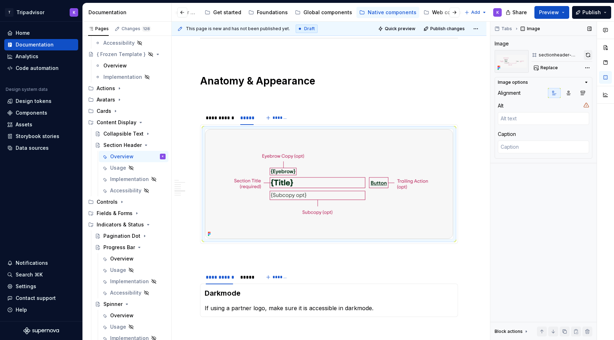
click at [588, 56] on button "button" at bounding box center [588, 55] width 9 height 10
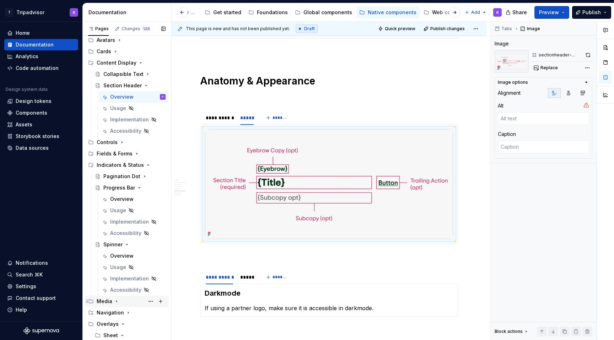
scroll to position [155, 0]
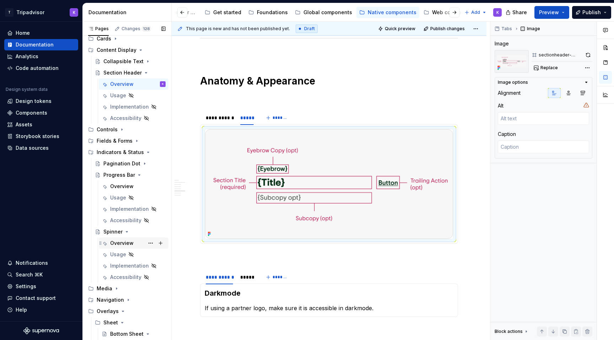
click at [119, 245] on div "Overview" at bounding box center [121, 243] width 23 height 7
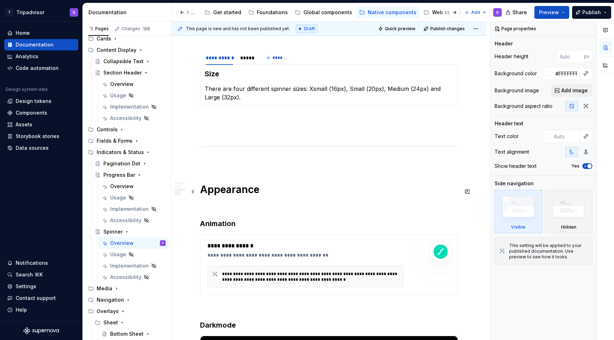
scroll to position [842, 0]
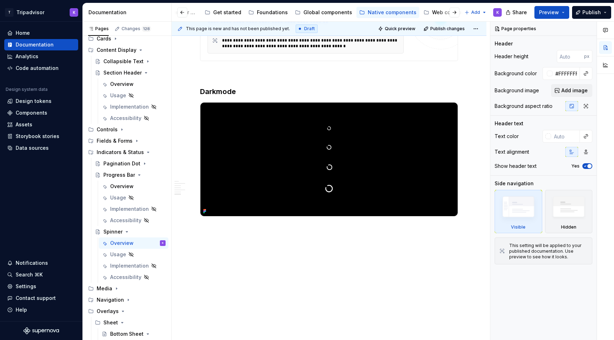
type textarea "*"
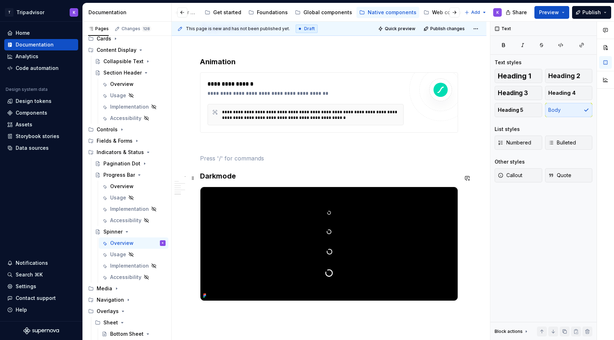
scroll to position [727, 0]
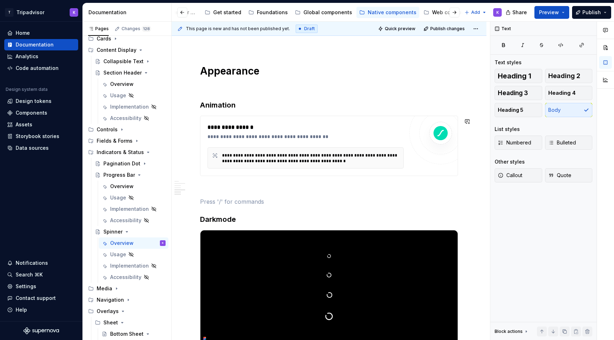
click at [296, 126] on div "**********" at bounding box center [307, 127] width 200 height 9
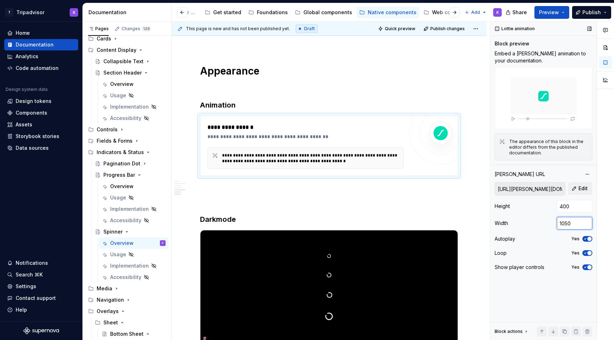
drag, startPoint x: 567, startPoint y: 224, endPoint x: 572, endPoint y: 224, distance: 5.0
click at [572, 224] on input "1050" at bounding box center [575, 223] width 36 height 13
type input "1000"
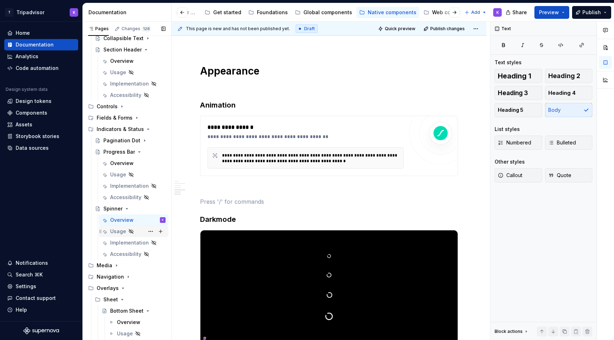
scroll to position [178, 0]
click at [433, 13] on div "Web components" at bounding box center [453, 12] width 43 height 7
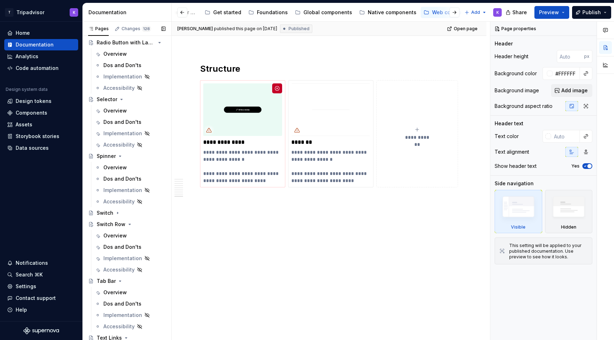
scroll to position [801, 0]
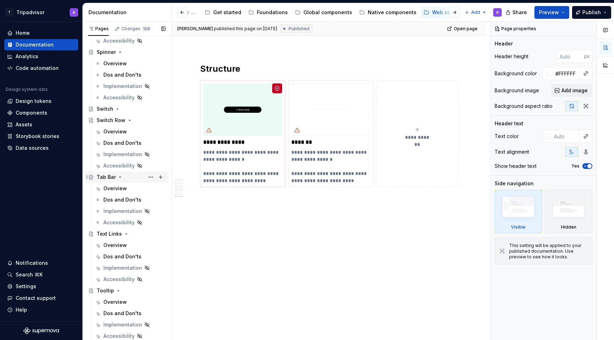
click at [119, 176] on icon "Page tree" at bounding box center [120, 177] width 6 height 6
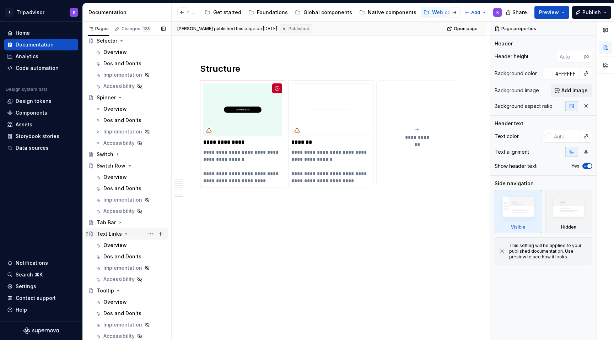
click at [125, 234] on icon "Page tree" at bounding box center [126, 234] width 2 height 1
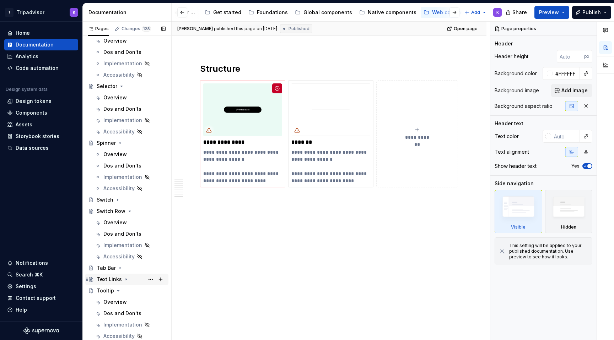
scroll to position [710, 0]
click at [118, 290] on icon "Page tree" at bounding box center [118, 291] width 6 height 6
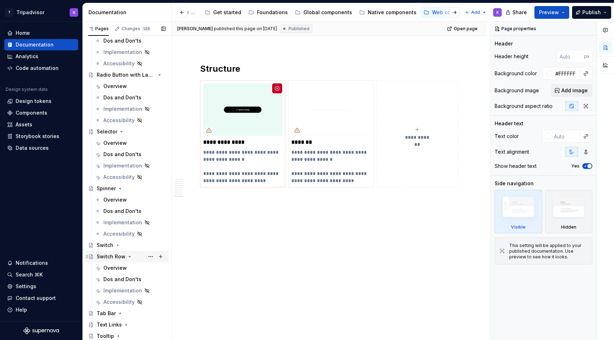
click at [127, 257] on icon "Page tree" at bounding box center [130, 257] width 6 height 6
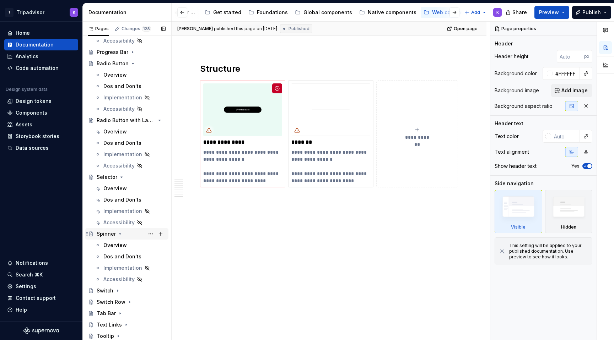
click at [119, 234] on icon "Page tree" at bounding box center [120, 234] width 2 height 1
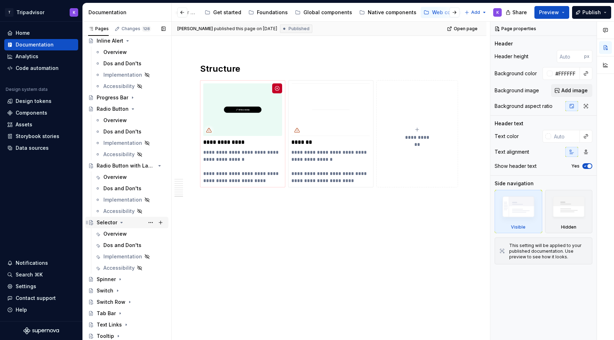
click at [119, 223] on icon "Page tree" at bounding box center [122, 223] width 6 height 6
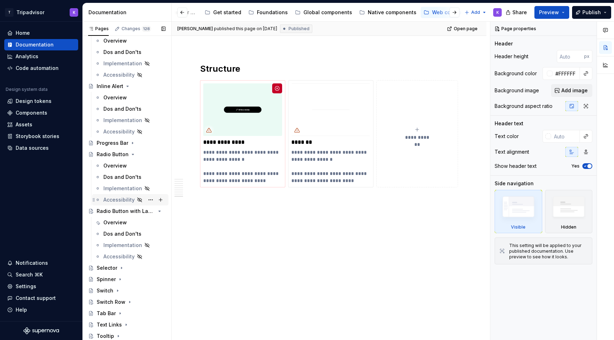
scroll to position [528, 0]
click at [142, 211] on icon "Page tree" at bounding box center [142, 212] width 6 height 6
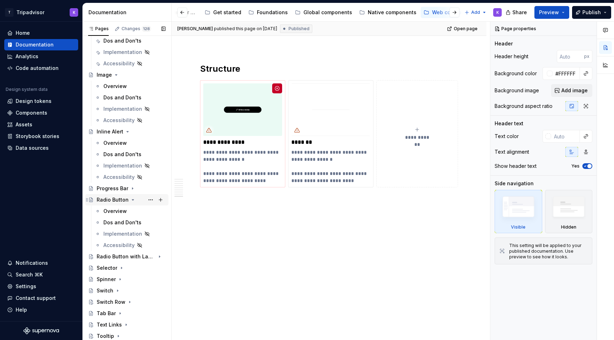
click at [130, 200] on icon "Page tree" at bounding box center [133, 200] width 6 height 6
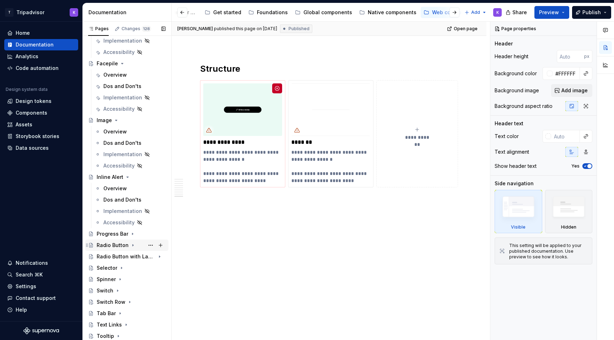
scroll to position [437, 0]
click at [126, 177] on icon "Page tree" at bounding box center [128, 177] width 6 height 6
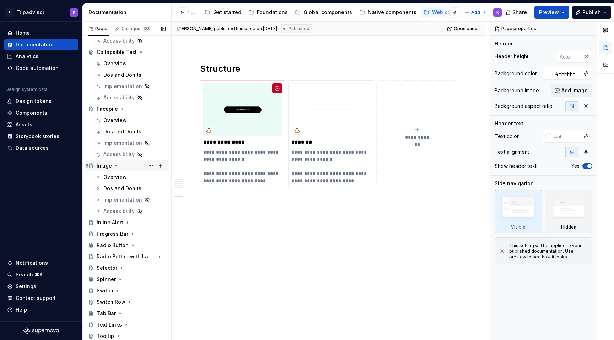
click at [117, 166] on icon "Page tree" at bounding box center [116, 166] width 6 height 6
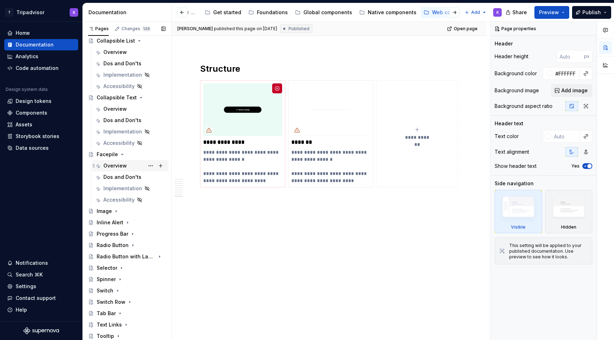
click at [116, 166] on div "Overview" at bounding box center [114, 165] width 23 height 7
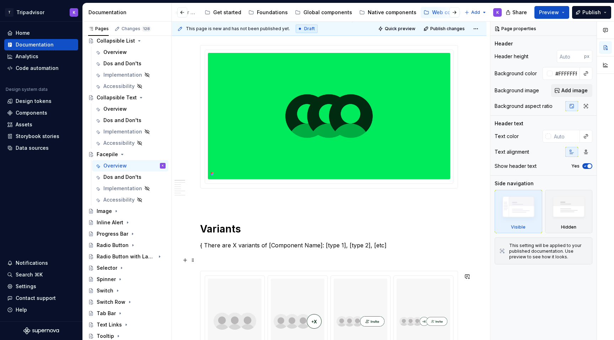
scroll to position [36, 0]
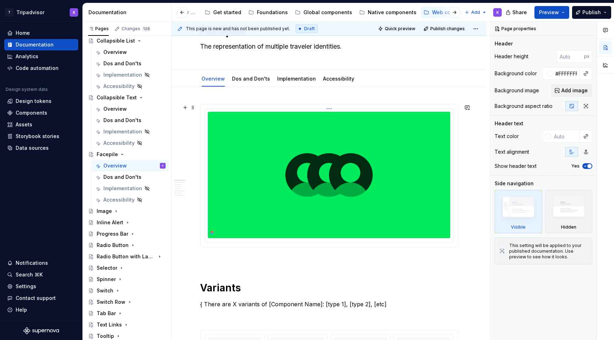
click at [279, 180] on img at bounding box center [329, 175] width 242 height 126
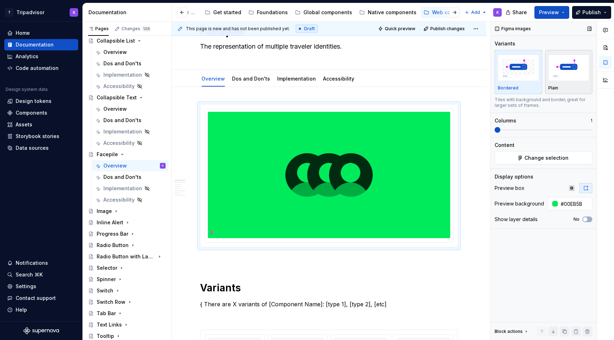
click at [566, 88] on div "Plain" at bounding box center [568, 88] width 41 height 6
click at [532, 87] on div "Bordered" at bounding box center [518, 88] width 41 height 6
click at [121, 153] on icon "Page tree" at bounding box center [122, 155] width 6 height 6
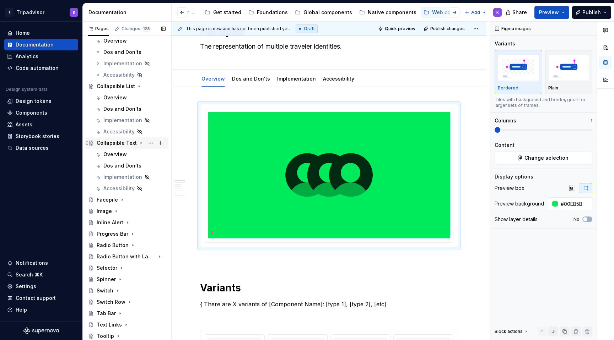
click at [135, 144] on div "Collapsible Text" at bounding box center [131, 143] width 69 height 10
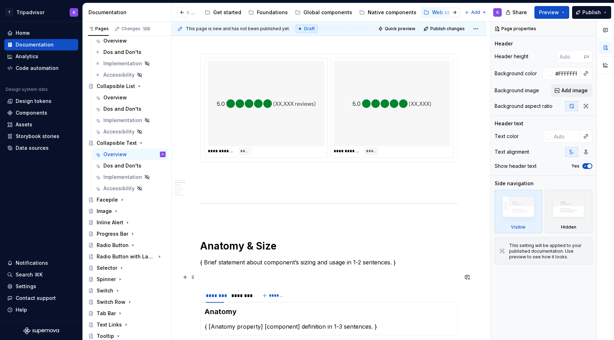
scroll to position [326, 0]
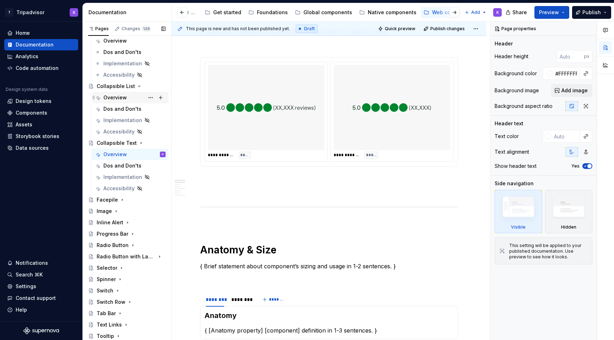
click at [123, 93] on div "Overview" at bounding box center [134, 98] width 62 height 10
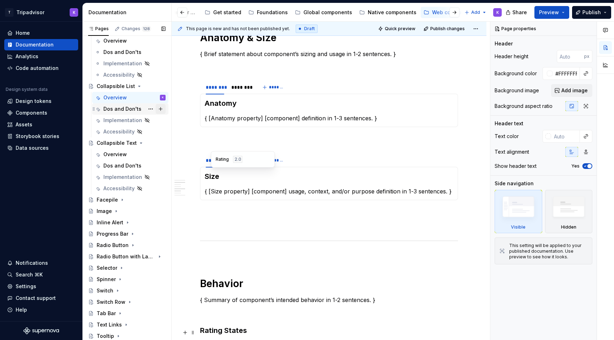
scroll to position [721, 0]
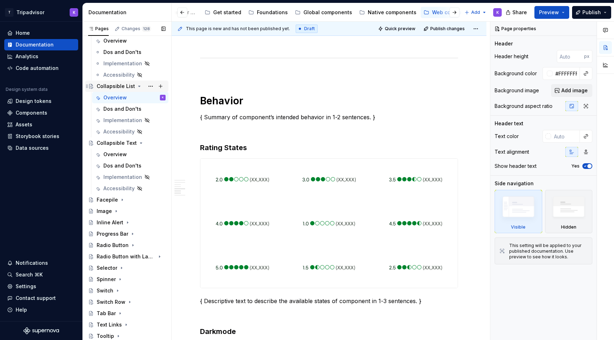
click at [139, 86] on icon "Page tree" at bounding box center [140, 86] width 2 height 1
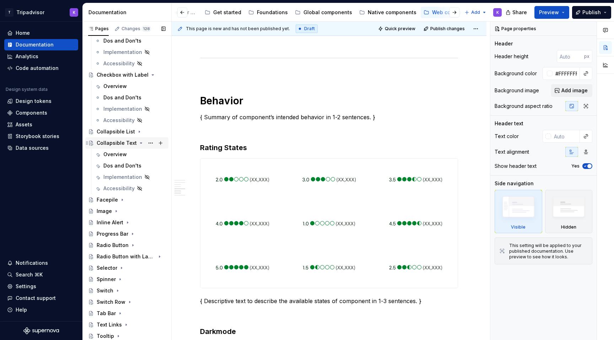
click at [140, 143] on icon "Page tree" at bounding box center [141, 143] width 2 height 1
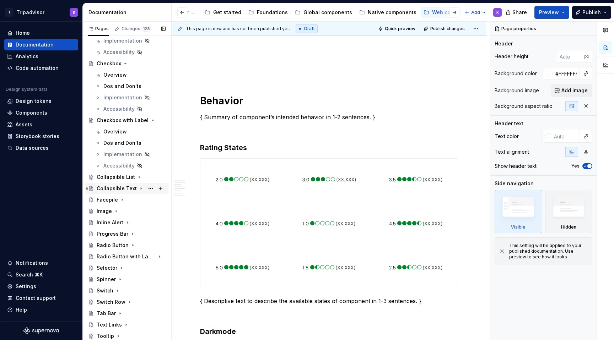
scroll to position [165, 0]
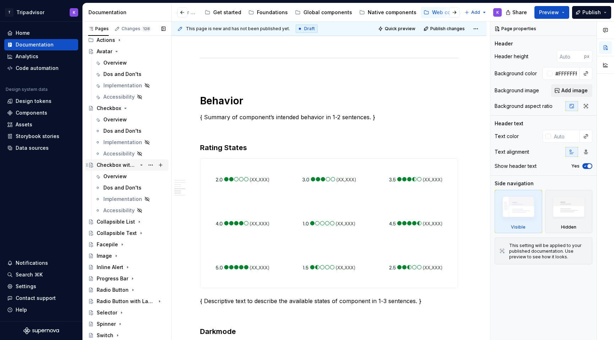
click at [141, 163] on icon "Page tree" at bounding box center [142, 165] width 6 height 6
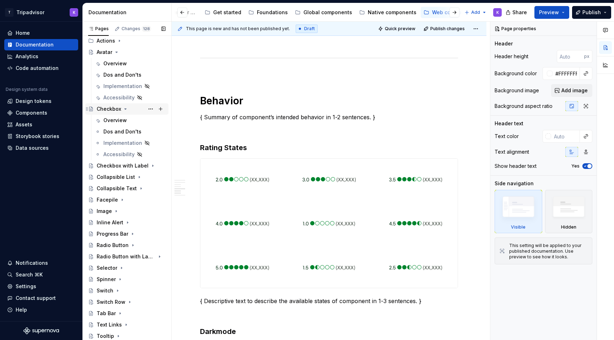
click at [123, 109] on icon "Page tree" at bounding box center [126, 109] width 6 height 6
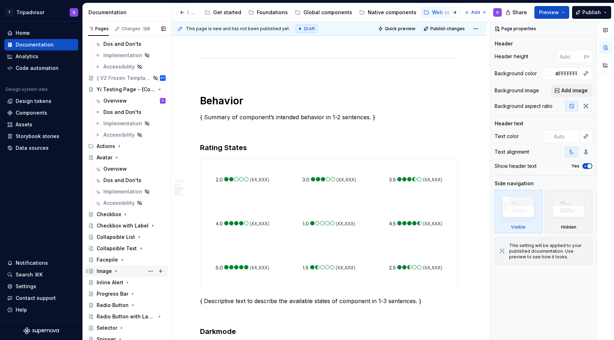
scroll to position [35, 0]
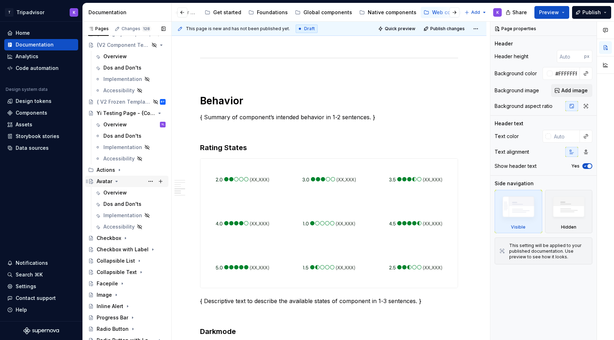
click at [117, 181] on icon "Page tree" at bounding box center [117, 181] width 2 height 1
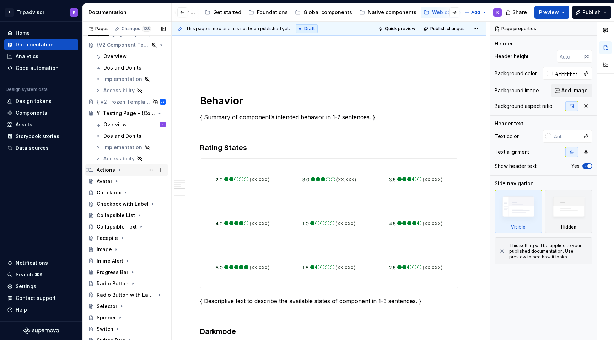
click at [119, 172] on icon "Page tree" at bounding box center [120, 170] width 6 height 6
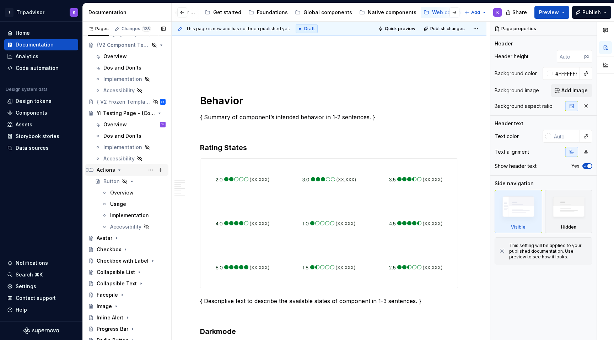
click at [119, 171] on icon "Page tree" at bounding box center [120, 170] width 6 height 6
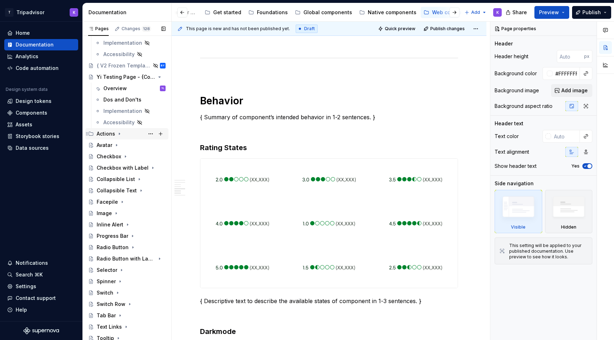
scroll to position [73, 0]
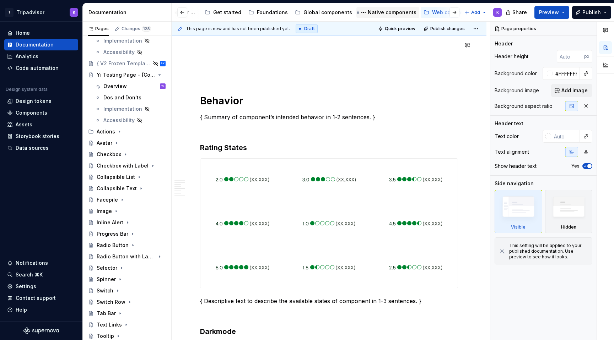
click at [375, 12] on div "Native components" at bounding box center [392, 12] width 49 height 7
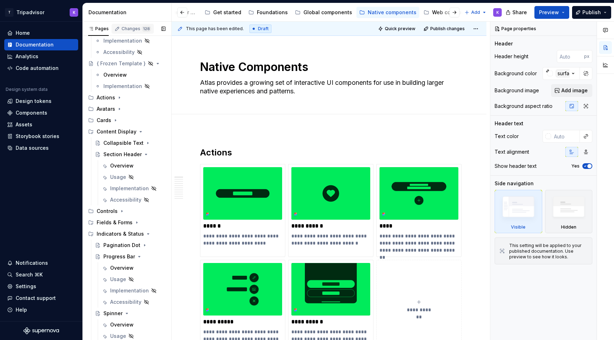
click at [137, 28] on div "Changes 128" at bounding box center [135, 29] width 29 height 6
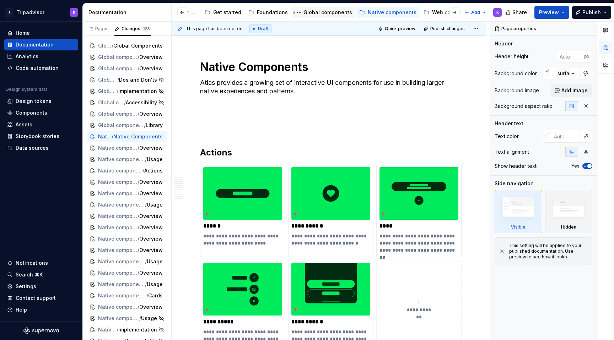
click at [315, 13] on div "Global components" at bounding box center [327, 12] width 49 height 7
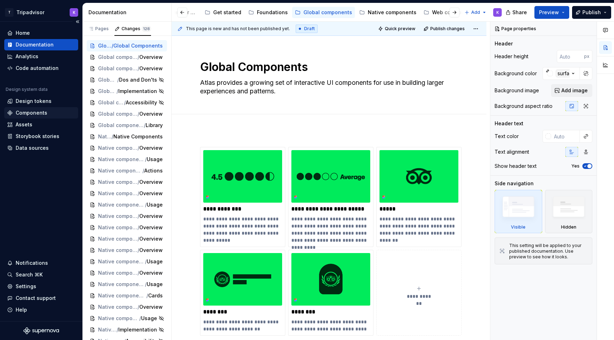
type textarea "*"
click at [47, 112] on div "Components" at bounding box center [41, 112] width 68 height 7
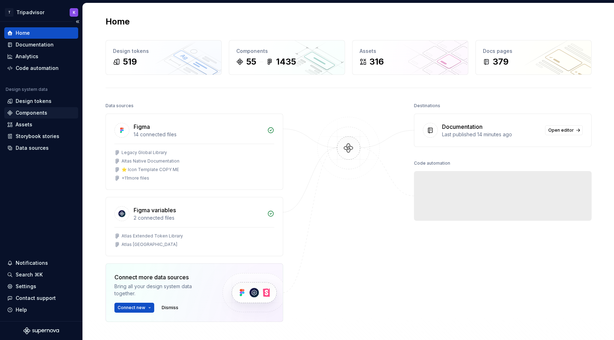
click at [43, 112] on div "Components" at bounding box center [32, 112] width 32 height 7
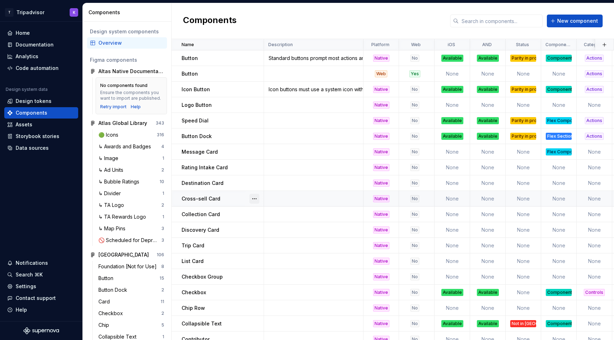
click at [254, 199] on button "button" at bounding box center [254, 199] width 10 height 10
click at [267, 228] on div "Delete component" at bounding box center [292, 227] width 59 height 7
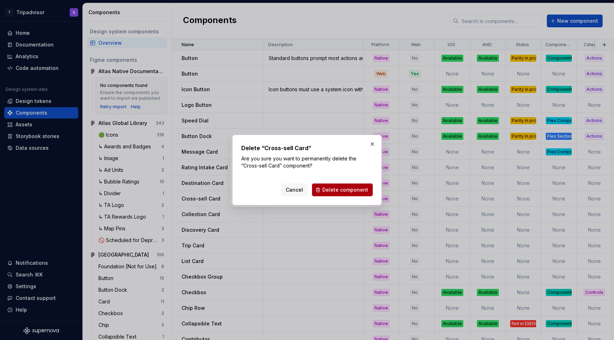
click at [332, 190] on span "Delete component" at bounding box center [345, 189] width 46 height 7
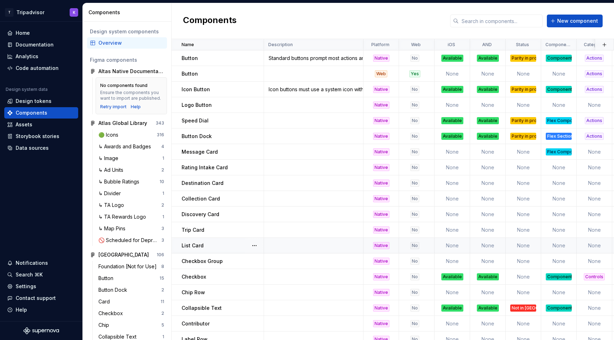
click at [238, 245] on div "List Card" at bounding box center [223, 245] width 82 height 7
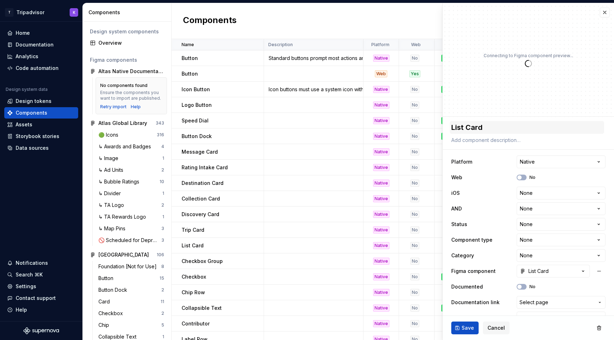
type textarea "*"
click at [463, 132] on textarea "List Card" at bounding box center [527, 127] width 154 height 13
type textarea "V Card"
type textarea "*"
type textarea "Ve Card"
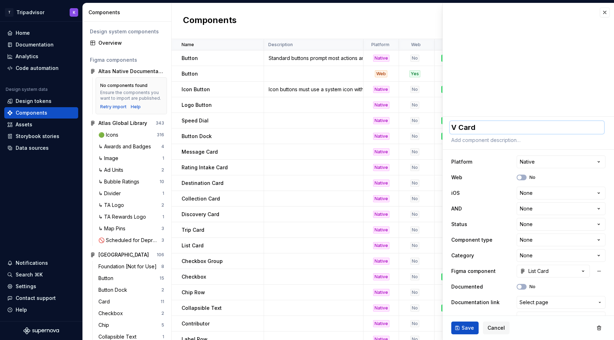
type textarea "*"
type textarea "Ver Card"
type textarea "*"
type textarea "Vert Card"
type textarea "*"
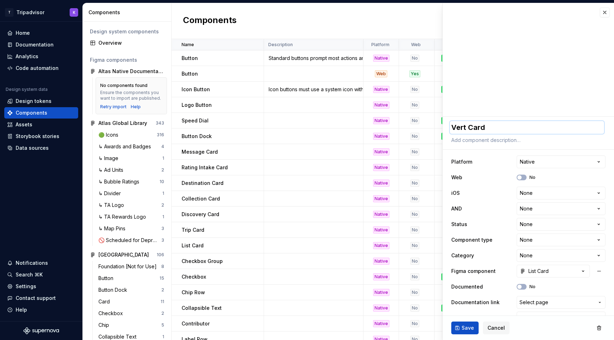
type textarea "Verti Card"
type textarea "*"
type textarea "Vertic Card"
type textarea "*"
type textarea "Vertica Card"
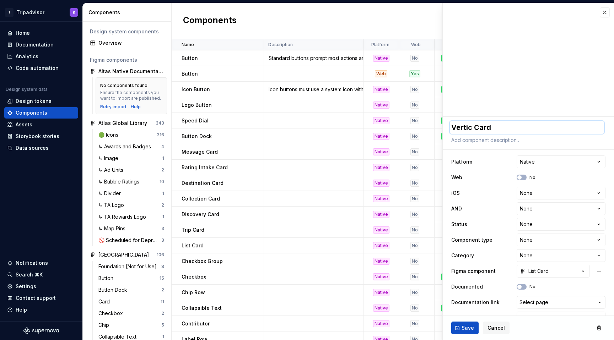
type textarea "*"
type textarea "Vertical Card"
type textarea "*"
type textarea "Vertical Card"
click at [527, 191] on html "T Tripadvisor K Home Documentation Analytics Code automation Design system data…" at bounding box center [307, 170] width 614 height 340
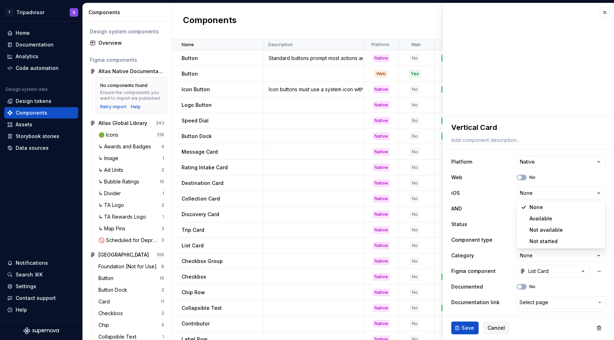
select select "**********"
type textarea "*"
click at [527, 217] on div "**********" at bounding box center [528, 240] width 154 height 172
click at [529, 209] on html "T Tripadvisor K Home Documentation Analytics Code automation Design system data…" at bounding box center [307, 170] width 614 height 340
select select "**********"
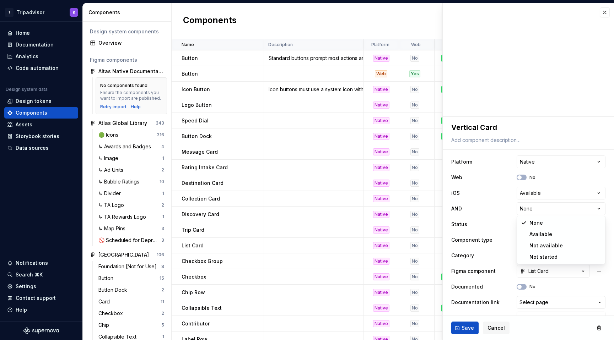
type textarea "*"
click at [529, 224] on html "T Tripadvisor K Home Documentation Analytics Code automation Design system data…" at bounding box center [307, 170] width 614 height 340
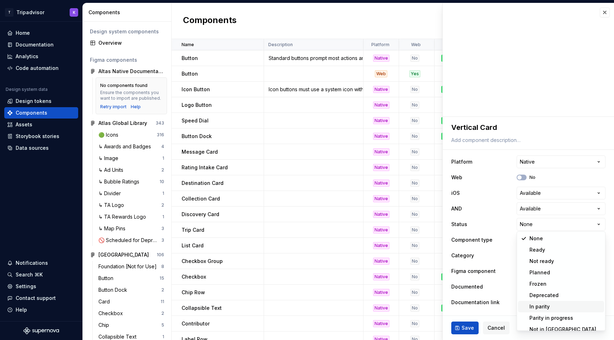
scroll to position [6, 0]
select select "**********"
type textarea "*"
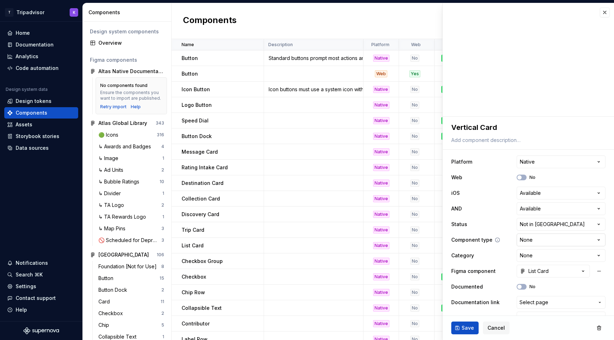
click at [536, 245] on html "T Tripadvisor K Home Documentation Analytics Code automation Design system data…" at bounding box center [307, 170] width 614 height 340
select select "**********"
type textarea "*"
click at [538, 241] on html "T Tripadvisor K Home Documentation Analytics Code automation Design system data…" at bounding box center [307, 170] width 614 height 340
select select "**********"
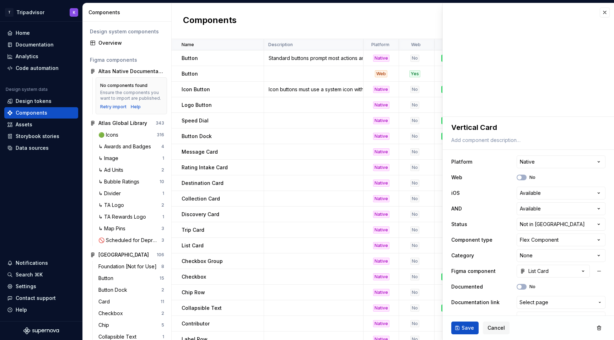
type textarea "*"
click at [541, 245] on html "T Tripadvisor K Home Documentation Analytics Code automation Design system data…" at bounding box center [307, 170] width 614 height 340
select select "**********"
type textarea "*"
click at [570, 243] on html "T Tripadvisor K Home Documentation Analytics Code automation Design system data…" at bounding box center [307, 170] width 614 height 340
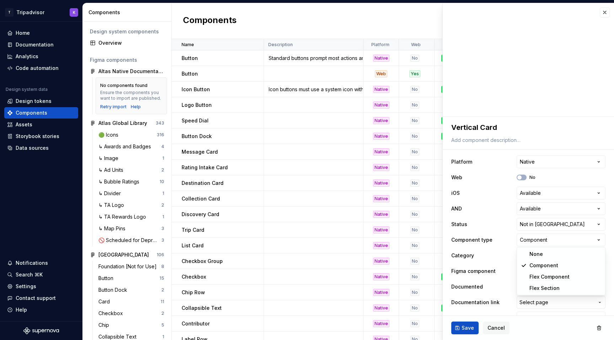
select select "**********"
type textarea "*"
click at [547, 252] on html "T Tripadvisor K Home Documentation Analytics Code automation Design system data…" at bounding box center [307, 170] width 614 height 340
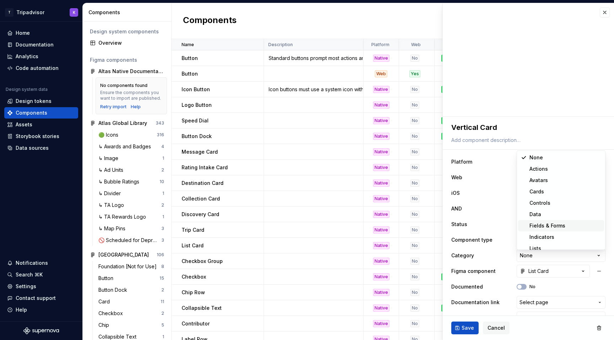
scroll to position [4, 0]
select select "**********"
click at [521, 286] on span "button" at bounding box center [519, 287] width 4 height 4
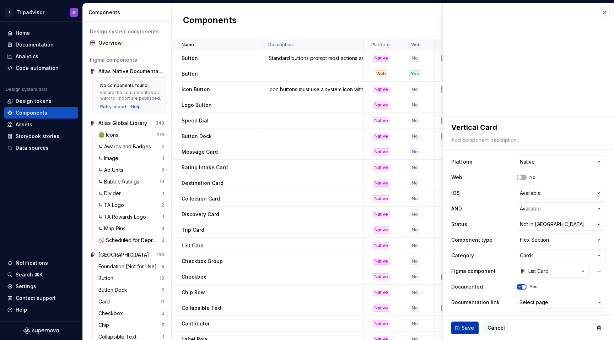
click at [468, 328] on span "Save" at bounding box center [467, 328] width 12 height 7
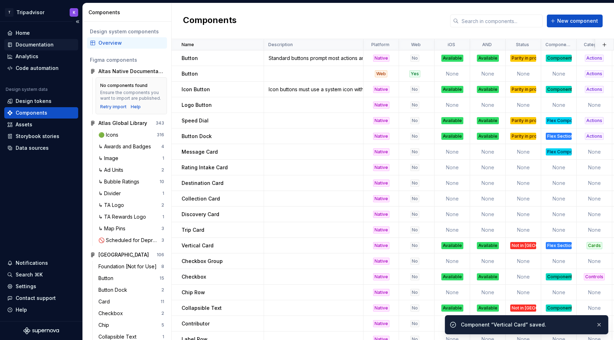
click at [40, 44] on div "Documentation" at bounding box center [35, 44] width 38 height 7
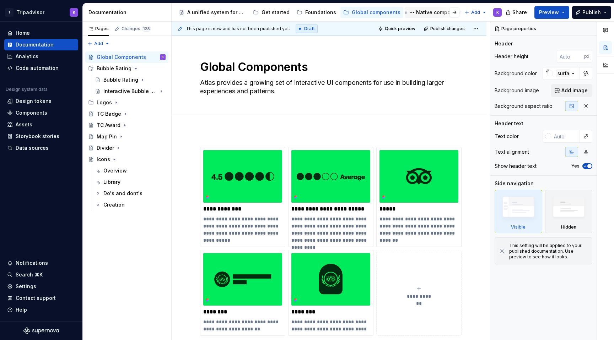
click at [421, 12] on div "Native components" at bounding box center [440, 12] width 49 height 7
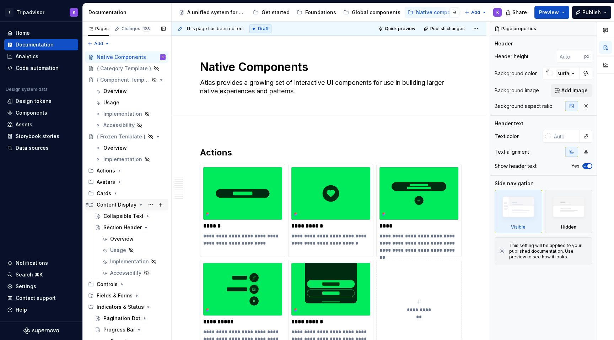
click at [138, 205] on icon "Page tree" at bounding box center [141, 205] width 6 height 6
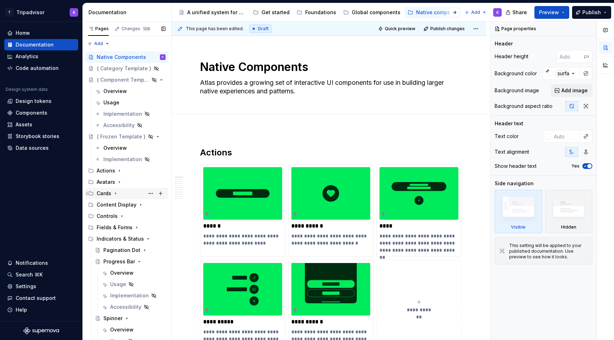
click at [114, 192] on icon "Page tree" at bounding box center [116, 194] width 6 height 6
click at [125, 264] on div "Overview" at bounding box center [121, 261] width 23 height 7
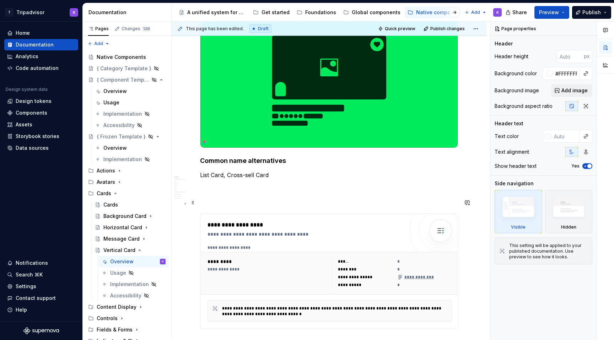
scroll to position [238, 0]
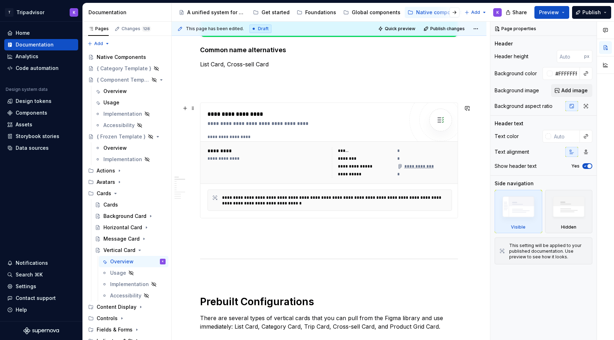
click at [292, 173] on div "**********" at bounding box center [267, 162] width 120 height 31
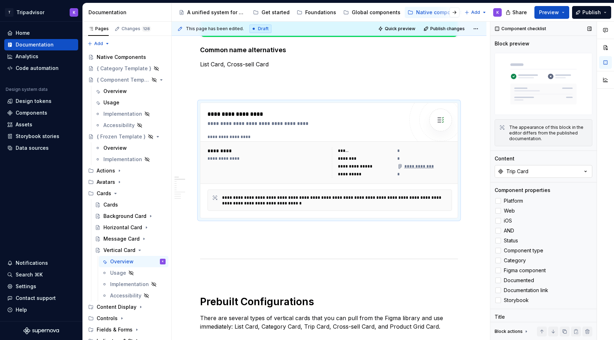
click at [541, 169] on button "Trip Card" at bounding box center [543, 171] width 98 height 13
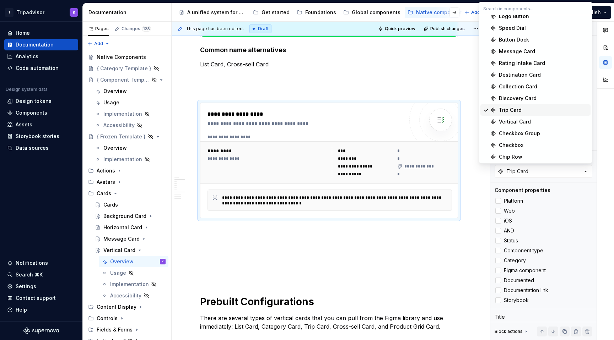
scroll to position [47, 0]
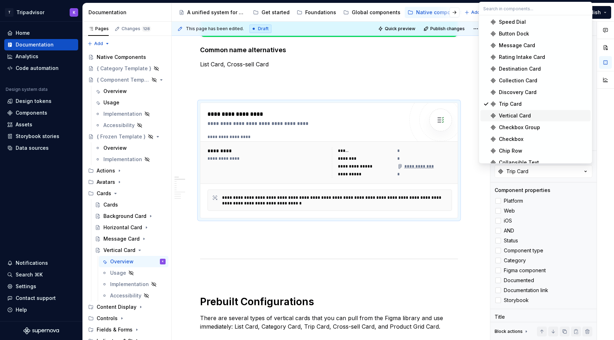
click at [536, 115] on div "Vertical Card" at bounding box center [543, 115] width 89 height 7
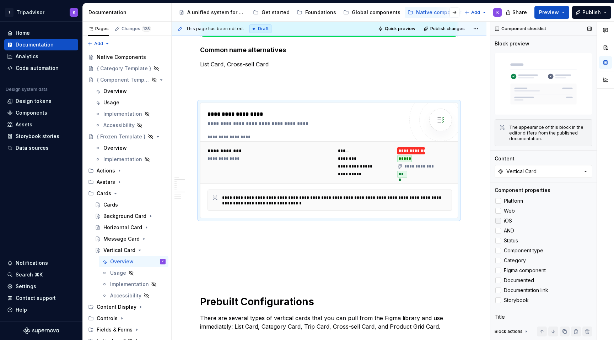
click at [498, 223] on div at bounding box center [498, 221] width 6 height 6
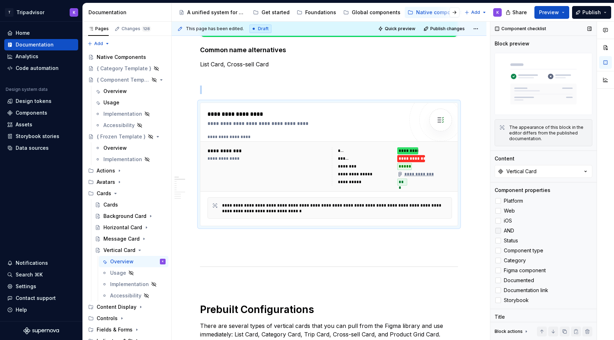
click at [498, 230] on div at bounding box center [498, 231] width 6 height 6
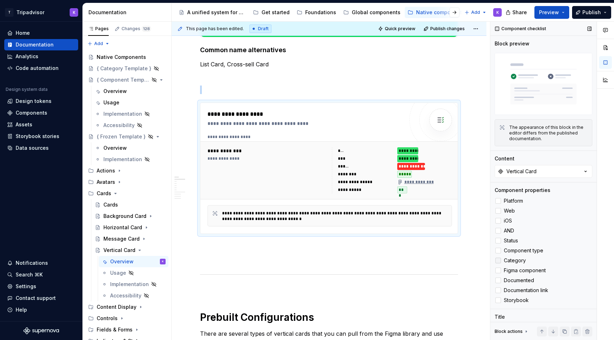
click at [498, 261] on icon at bounding box center [498, 261] width 0 height 0
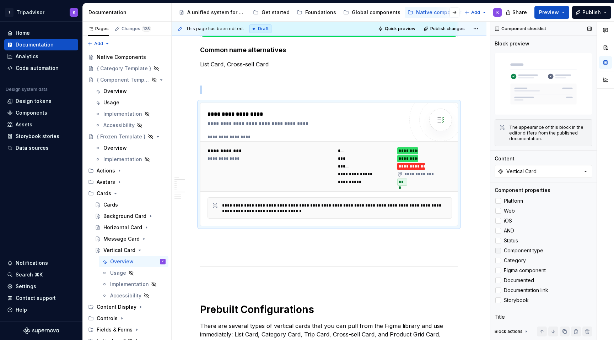
click at [497, 248] on div at bounding box center [498, 251] width 6 height 6
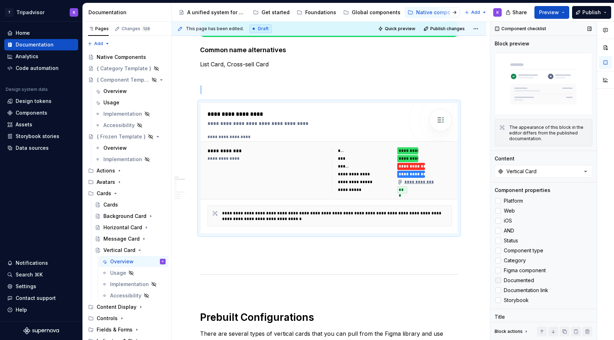
click at [498, 281] on icon at bounding box center [498, 281] width 0 height 0
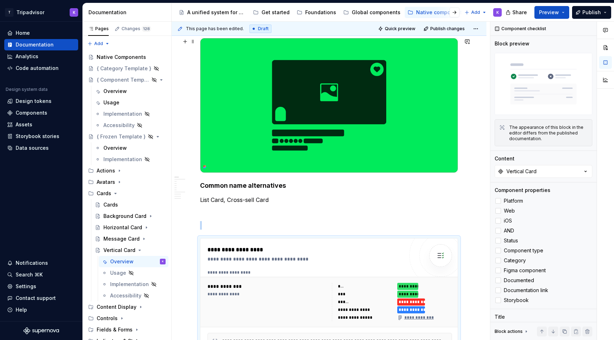
scroll to position [38, 0]
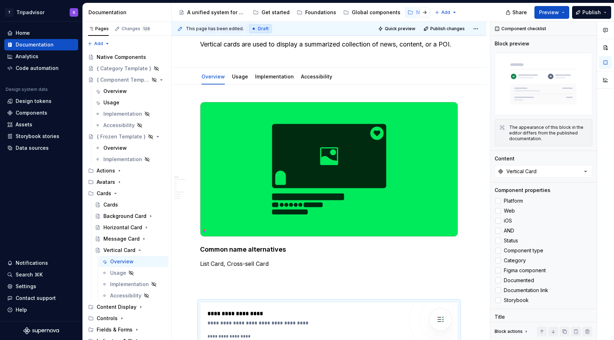
type textarea "*"
